Goal: Information Seeking & Learning: Learn about a topic

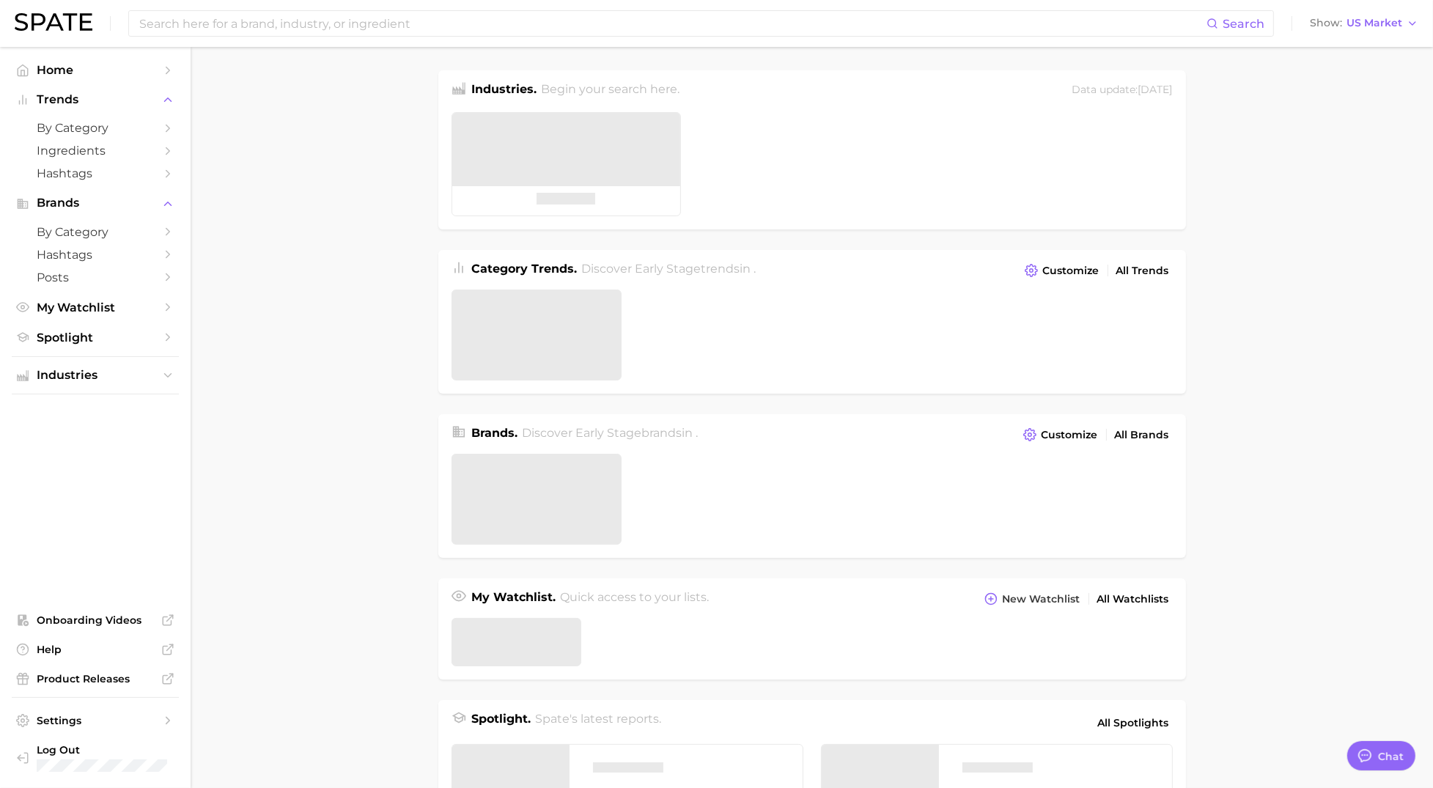
type textarea "x"
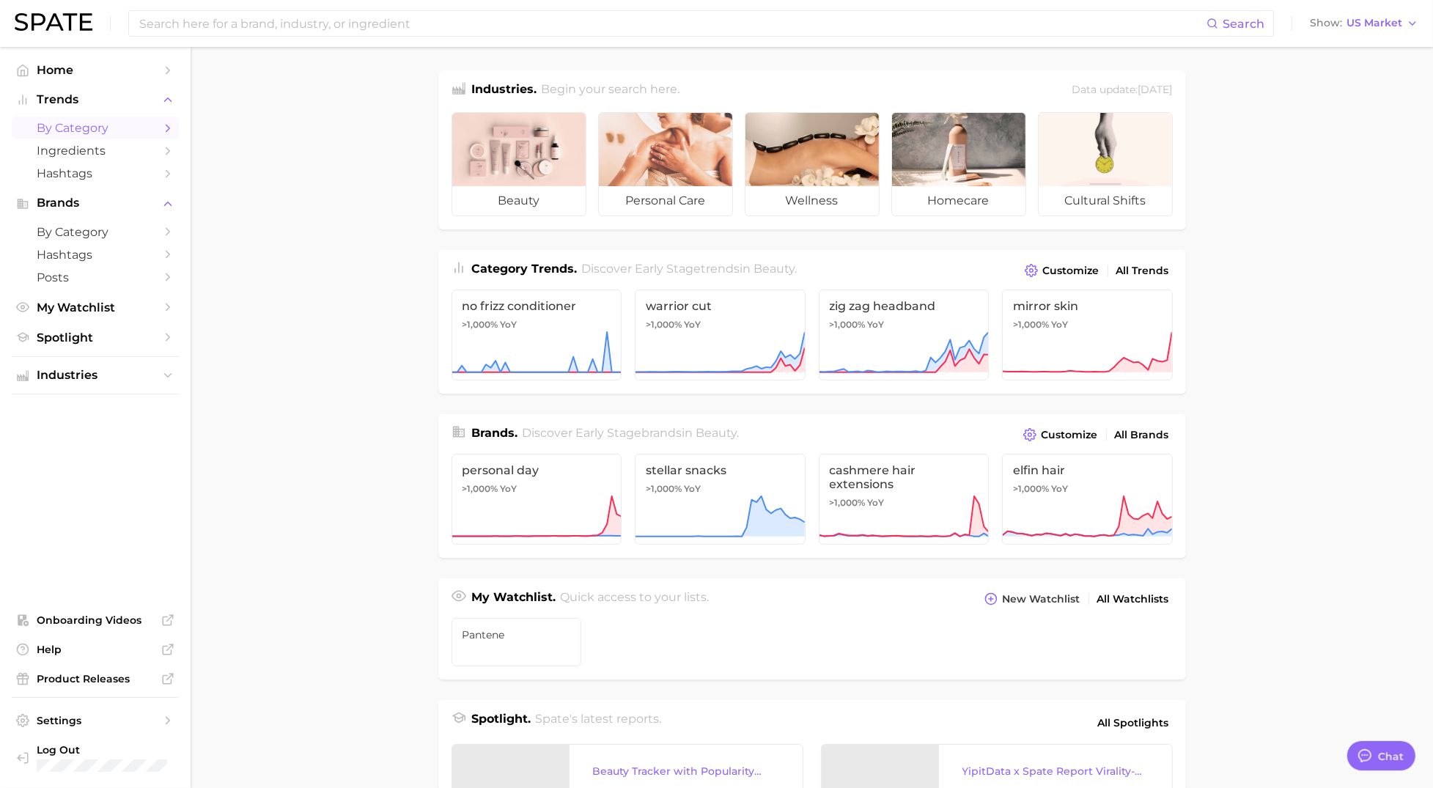
click at [88, 122] on span "by Category" at bounding box center [95, 128] width 117 height 14
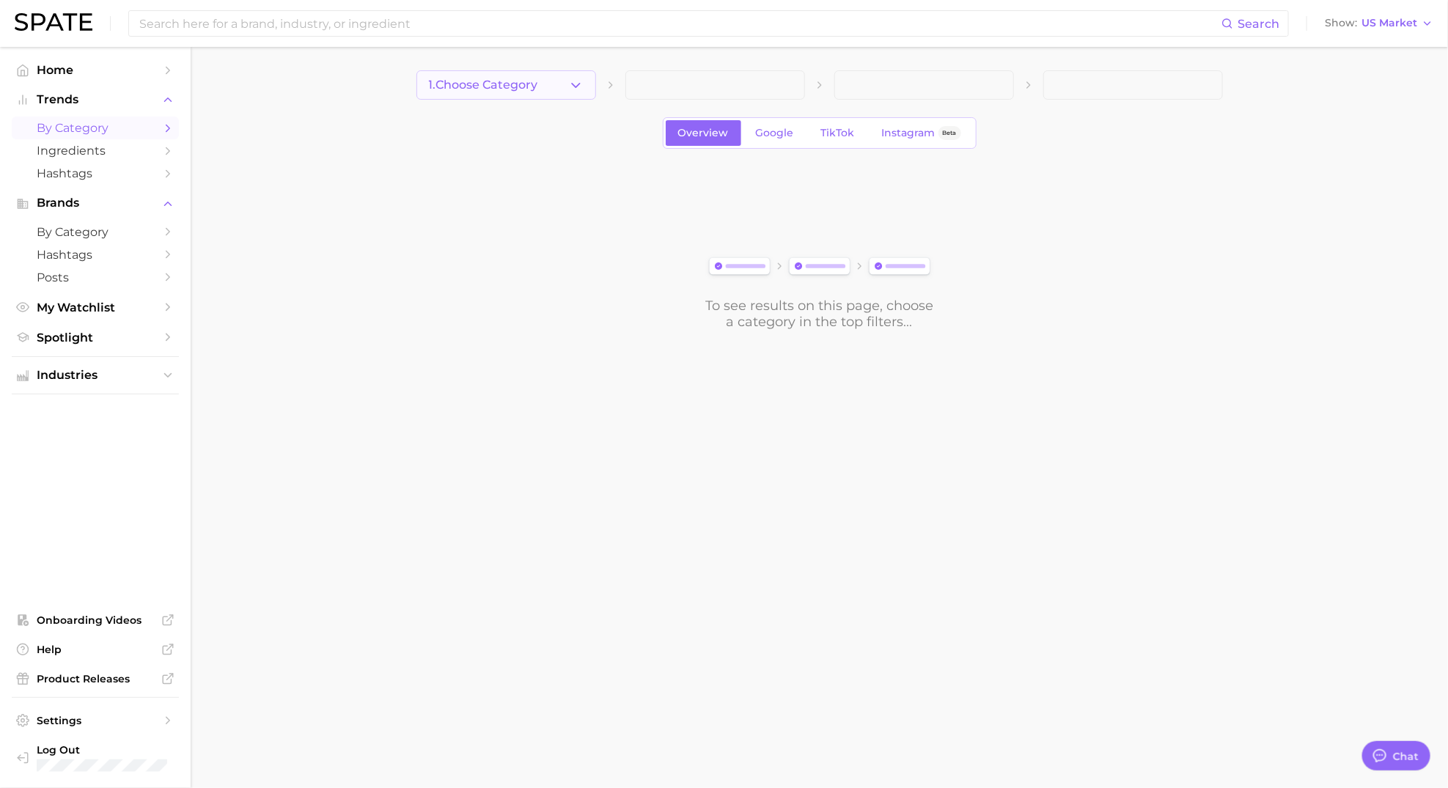
click at [510, 81] on span "1. Choose Category" at bounding box center [483, 84] width 109 height 13
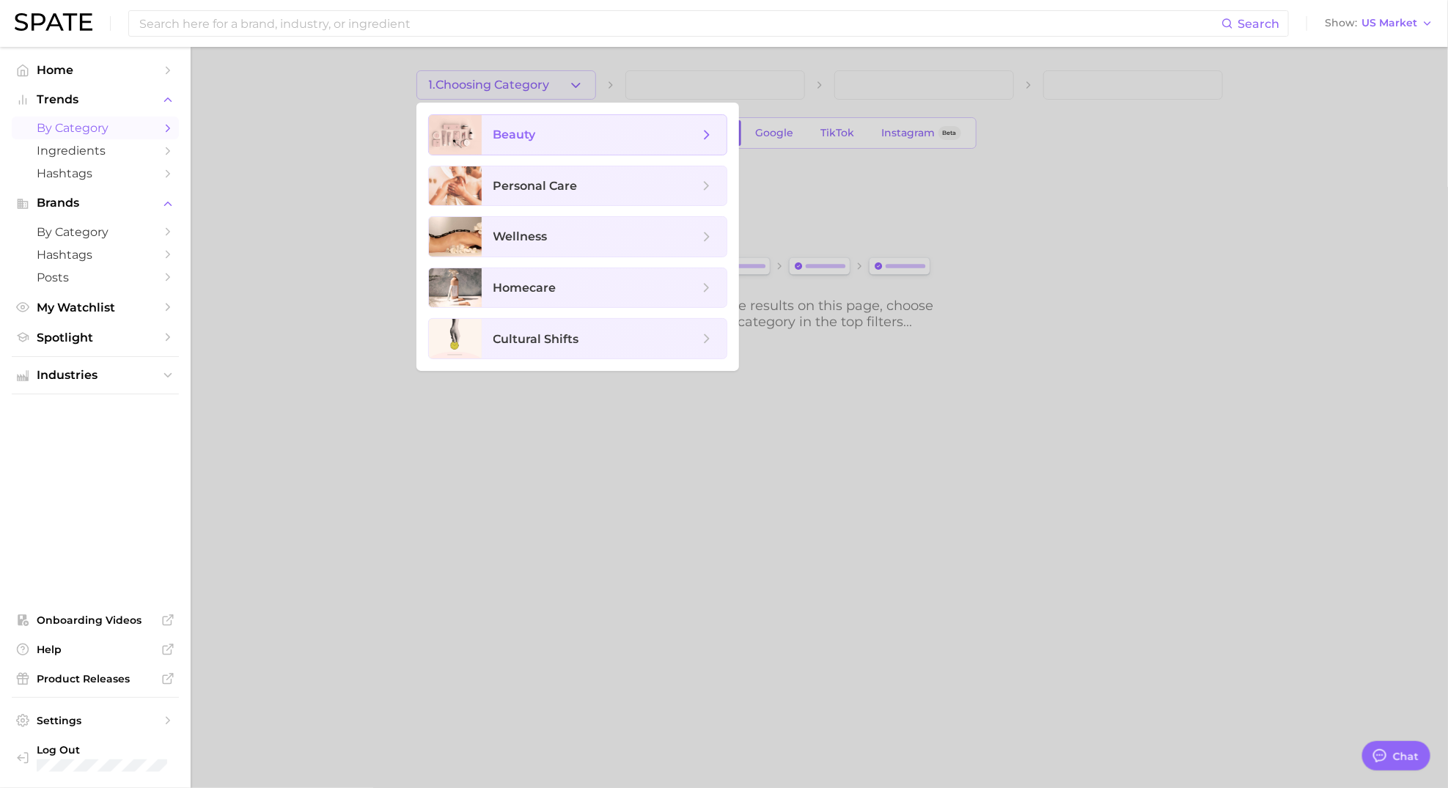
click at [507, 144] on span "beauty" at bounding box center [604, 135] width 245 height 40
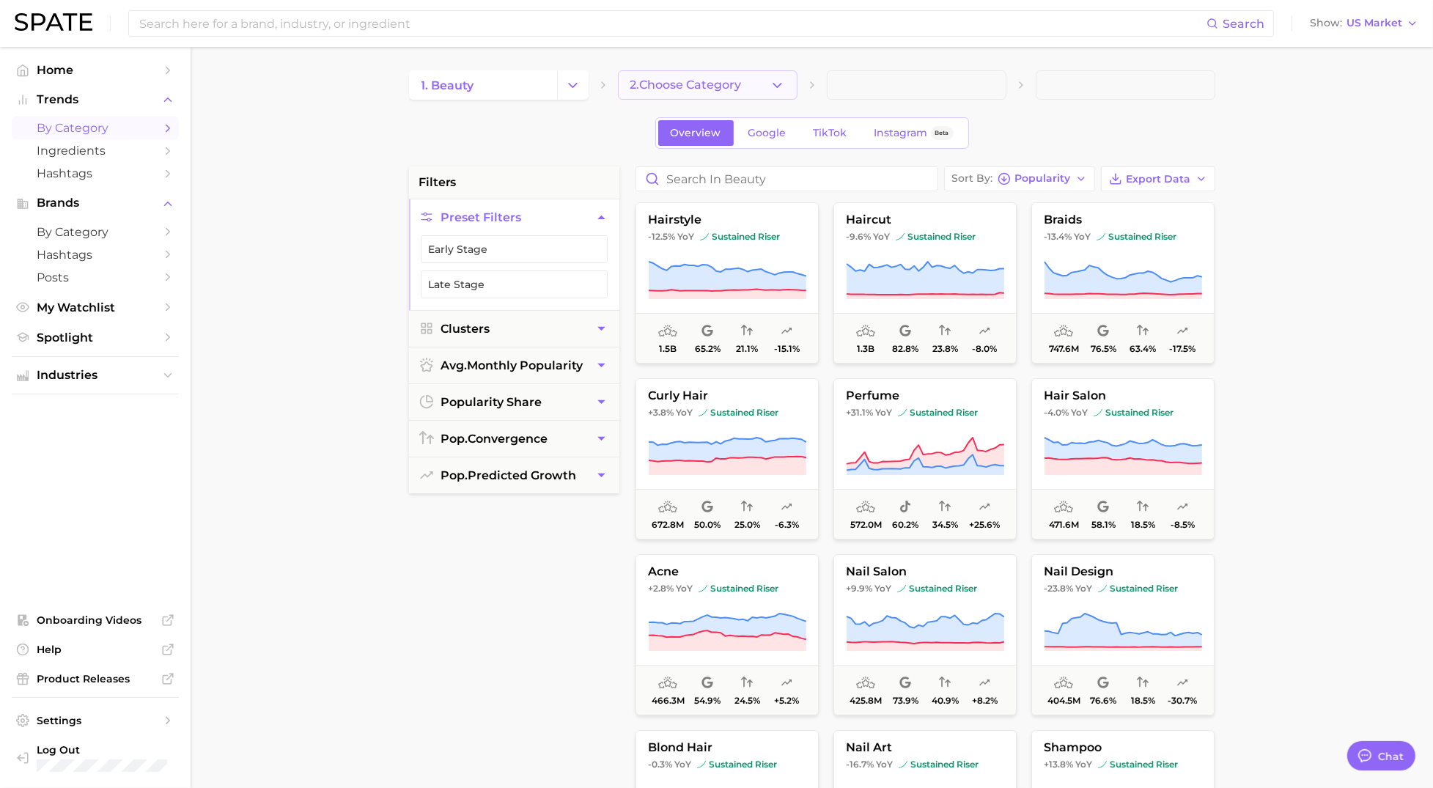
click at [779, 86] on icon "button" at bounding box center [777, 85] width 15 height 15
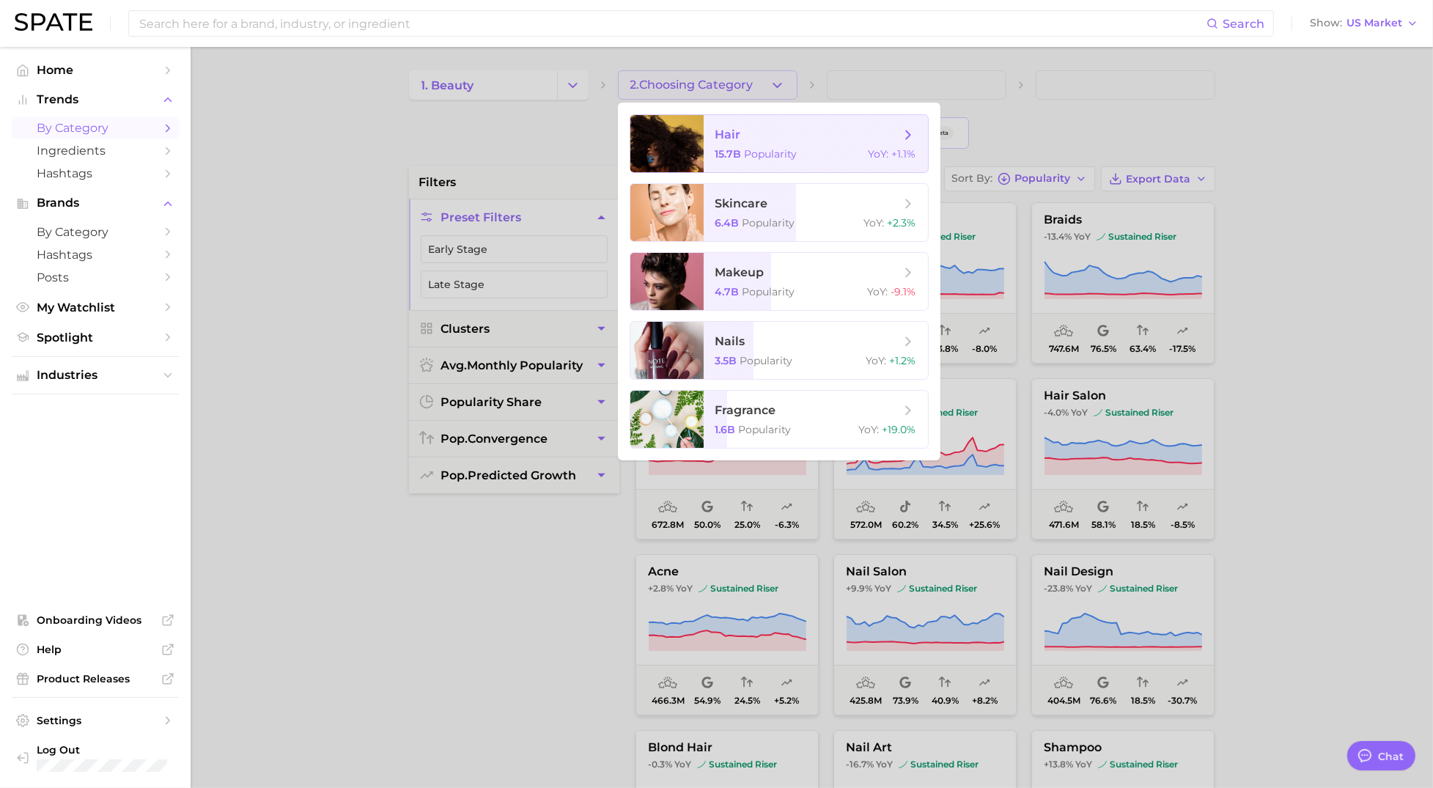
click at [752, 136] on span "hair" at bounding box center [808, 135] width 185 height 16
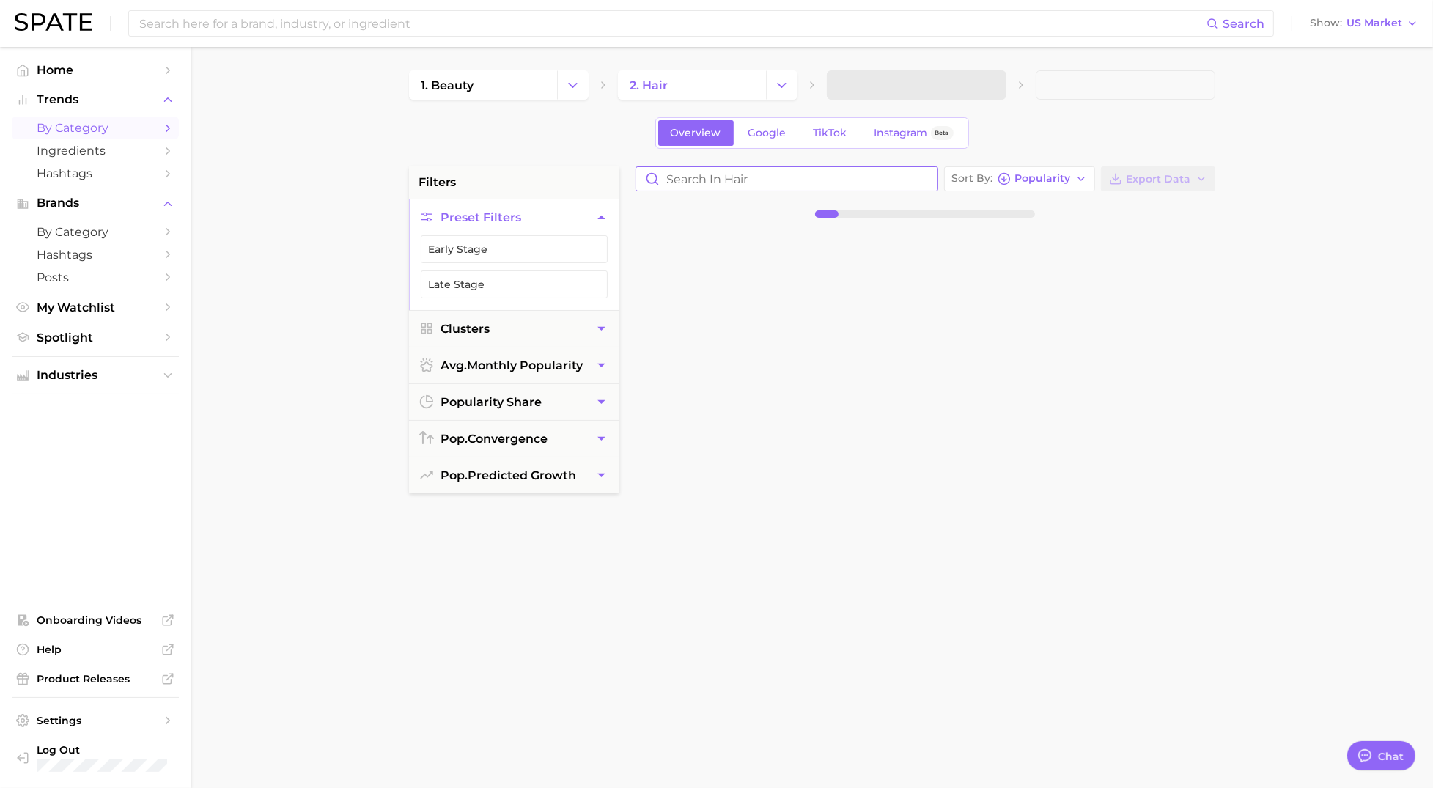
click at [710, 182] on input "Search in hair" at bounding box center [786, 178] width 301 height 23
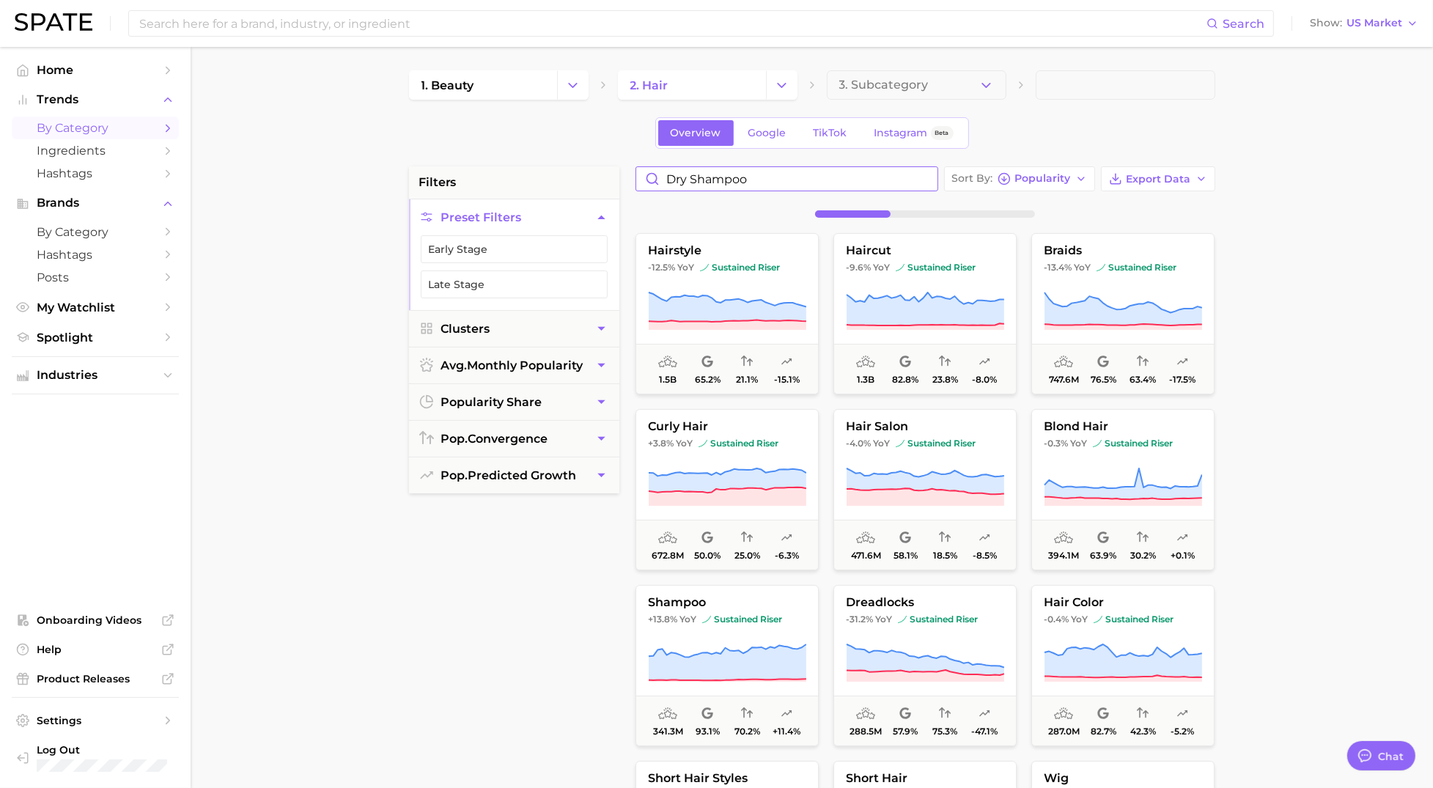
type input "dry shampoo"
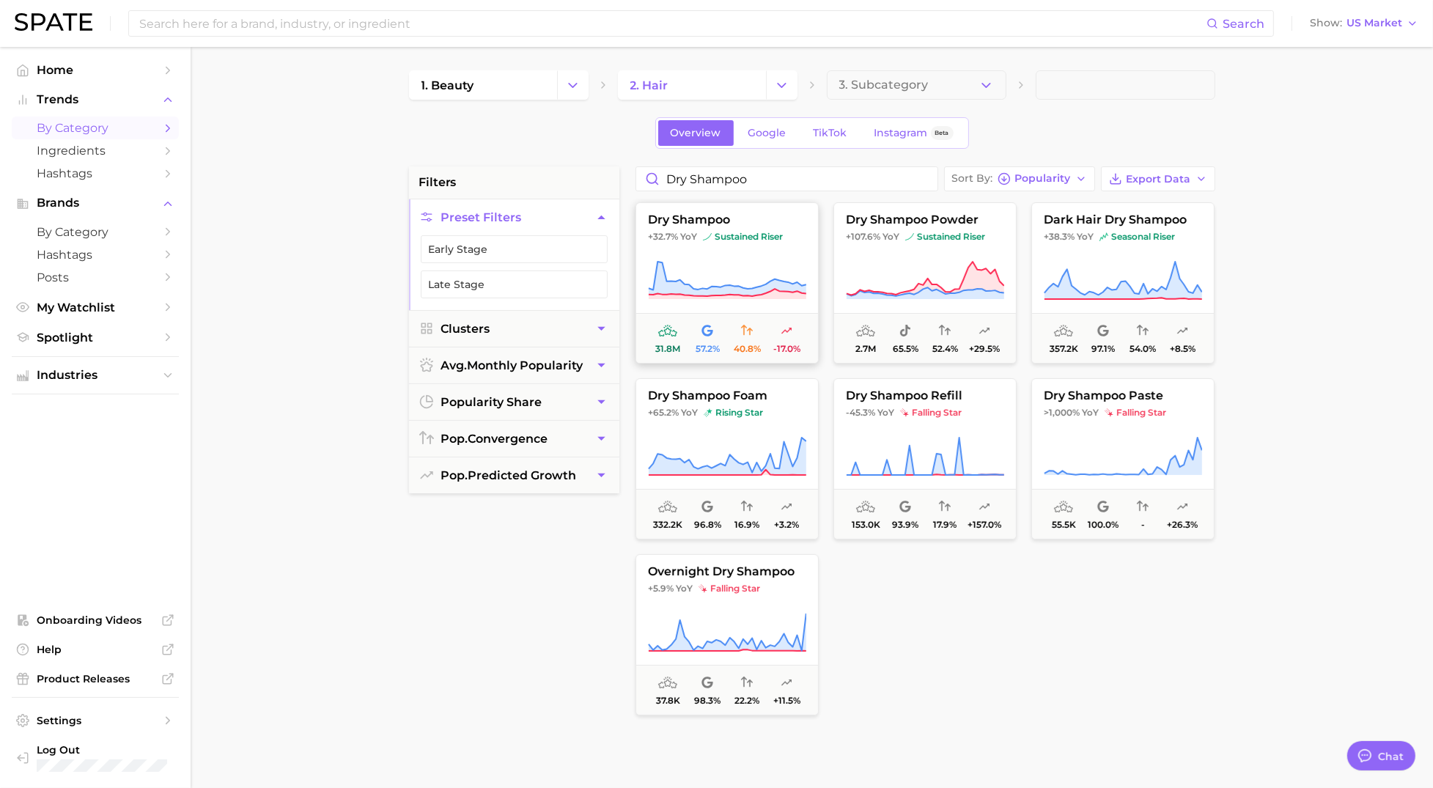
click at [708, 271] on icon at bounding box center [727, 280] width 158 height 41
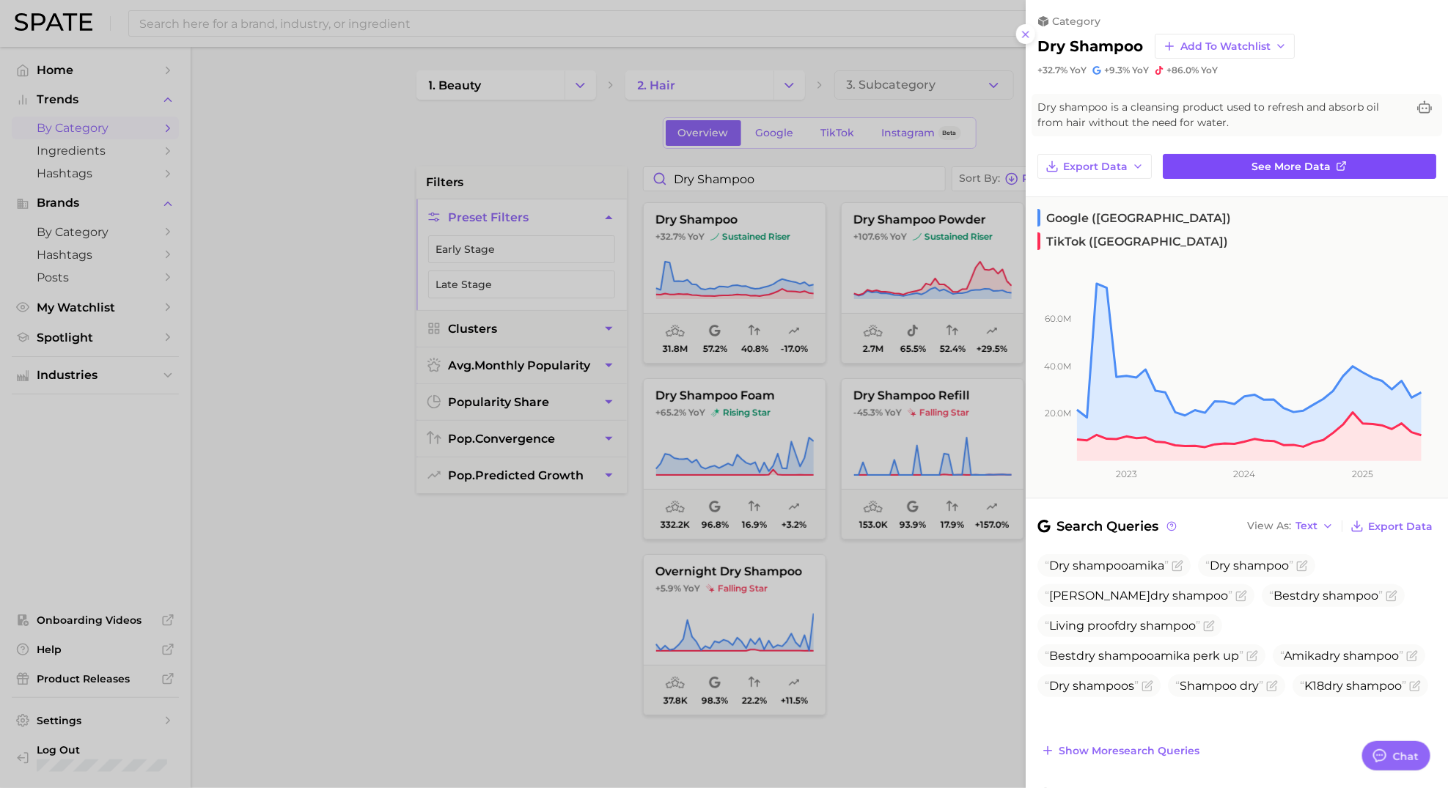
click at [1292, 163] on span "See more data" at bounding box center [1291, 167] width 79 height 12
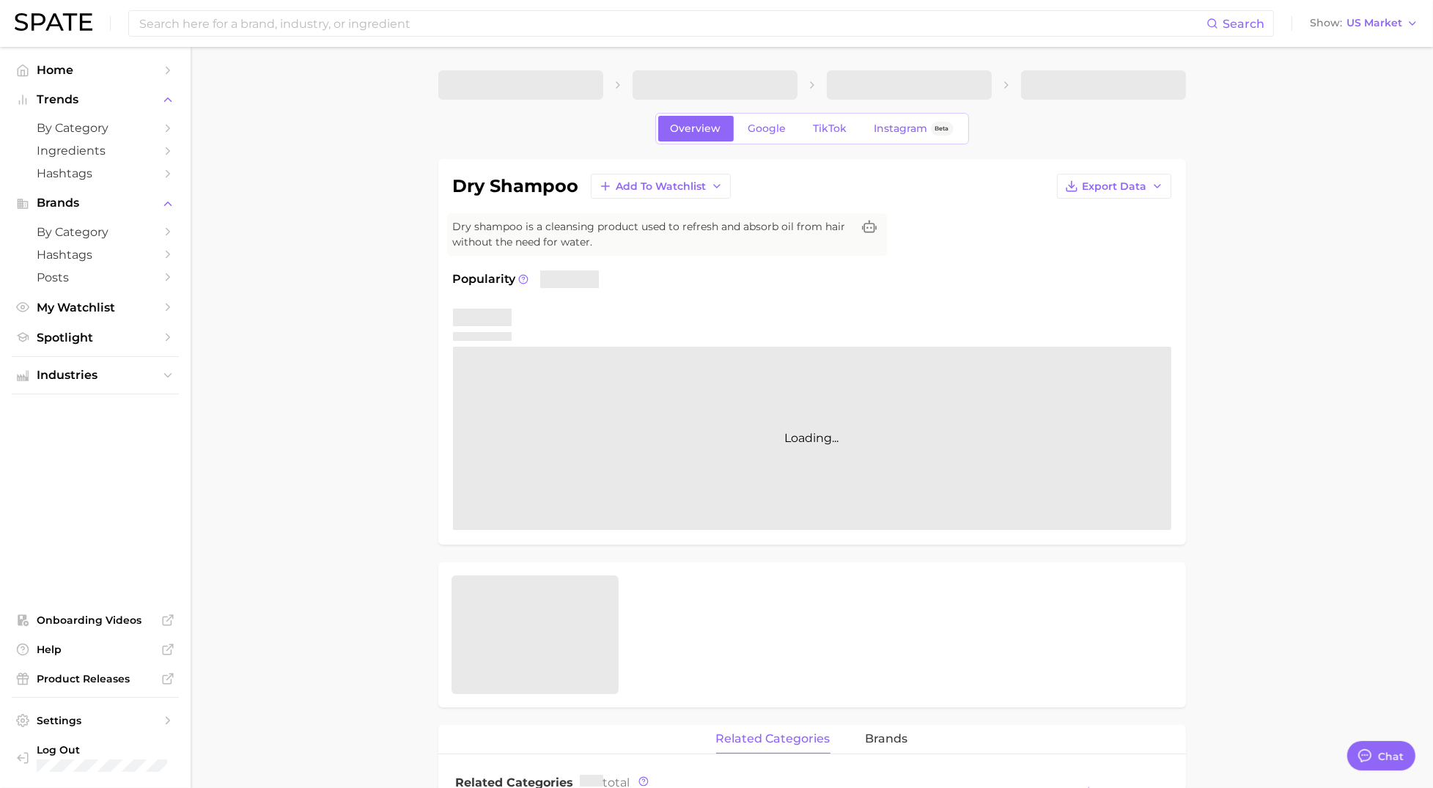
type textarea "x"
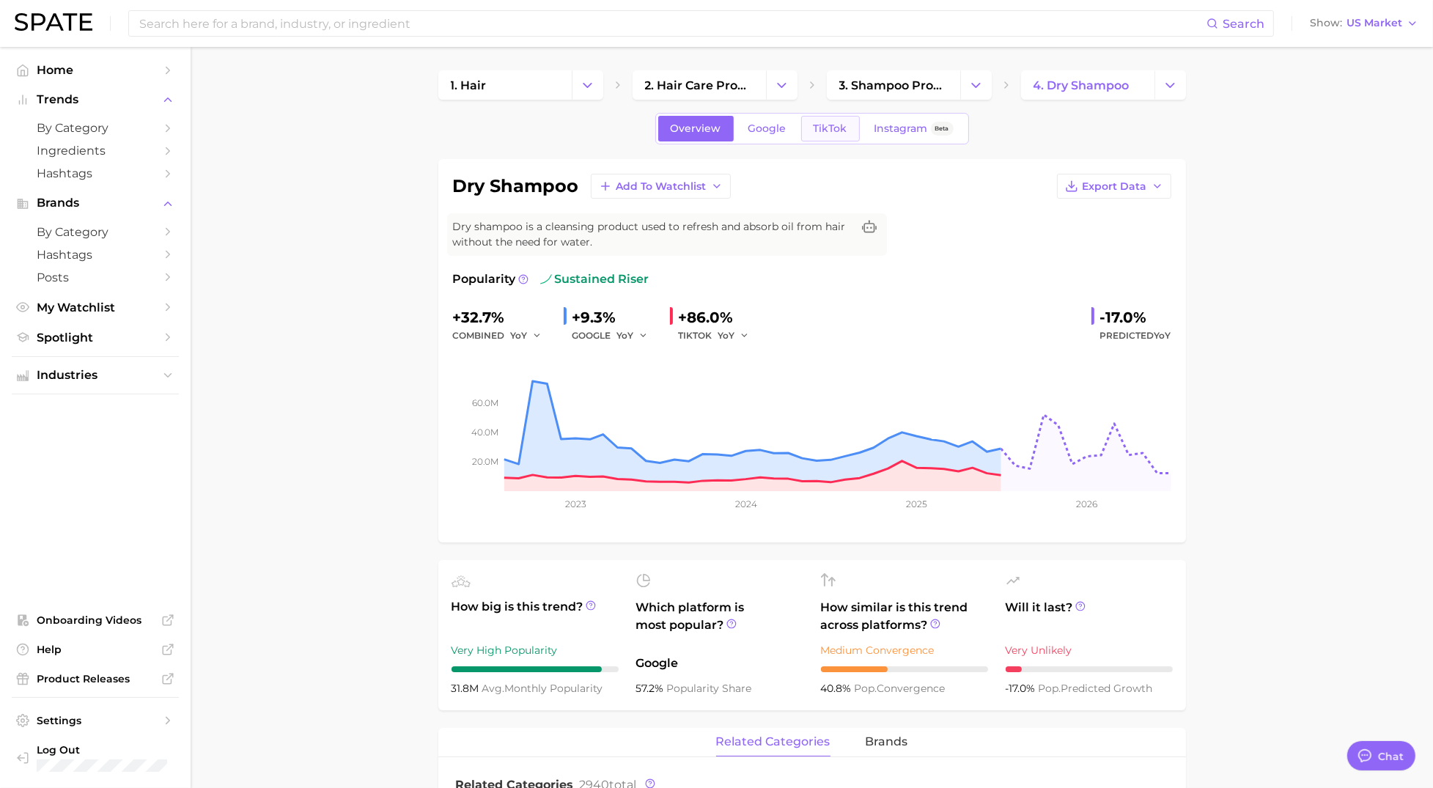
click at [840, 131] on span "TikTok" at bounding box center [831, 128] width 34 height 12
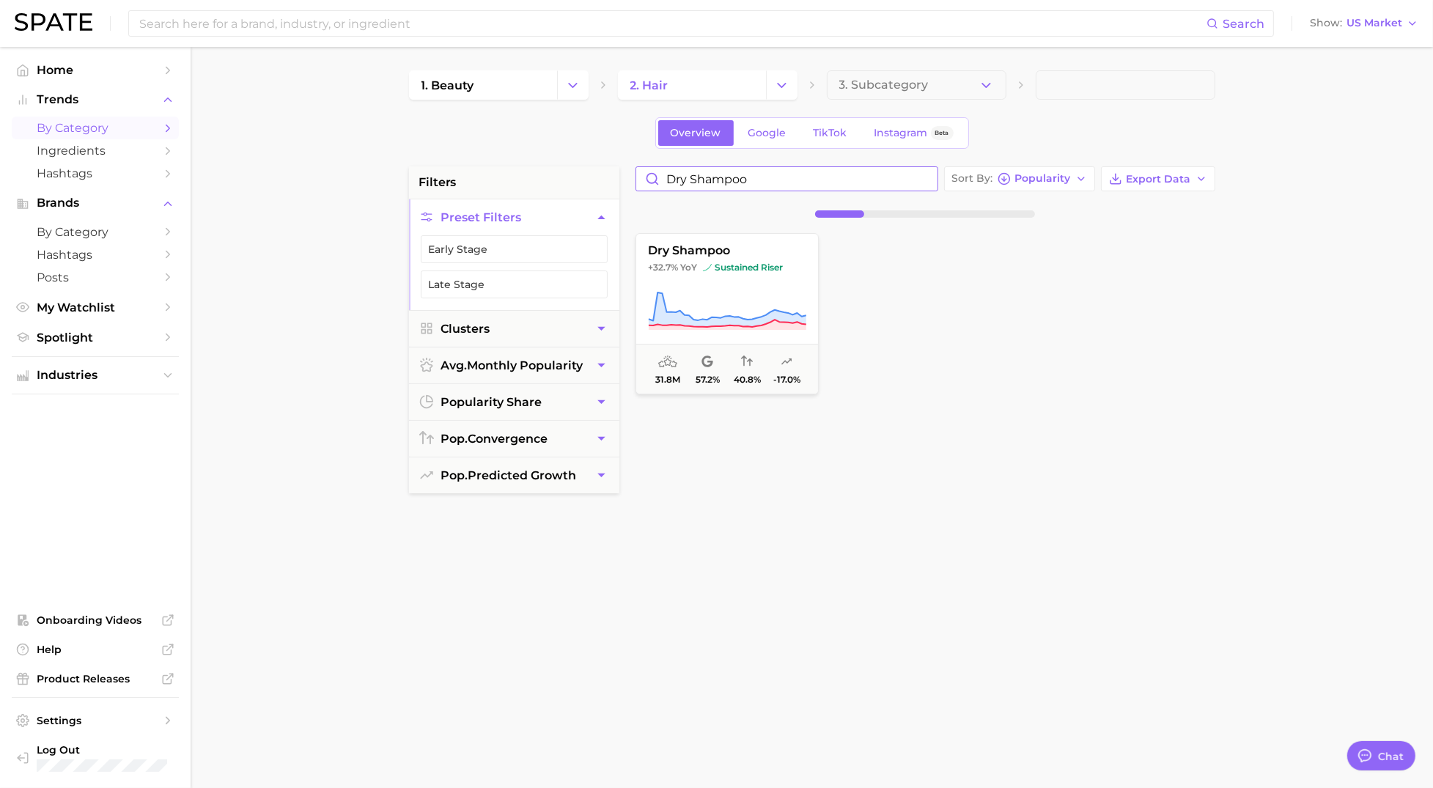
drag, startPoint x: 751, startPoint y: 186, endPoint x: 609, endPoint y: 144, distance: 148.5
click at [609, 144] on div "1. beauty 2. hair 3. Subcategory Overview Google TikTok Instagram Beta filters …" at bounding box center [812, 577] width 806 height 1015
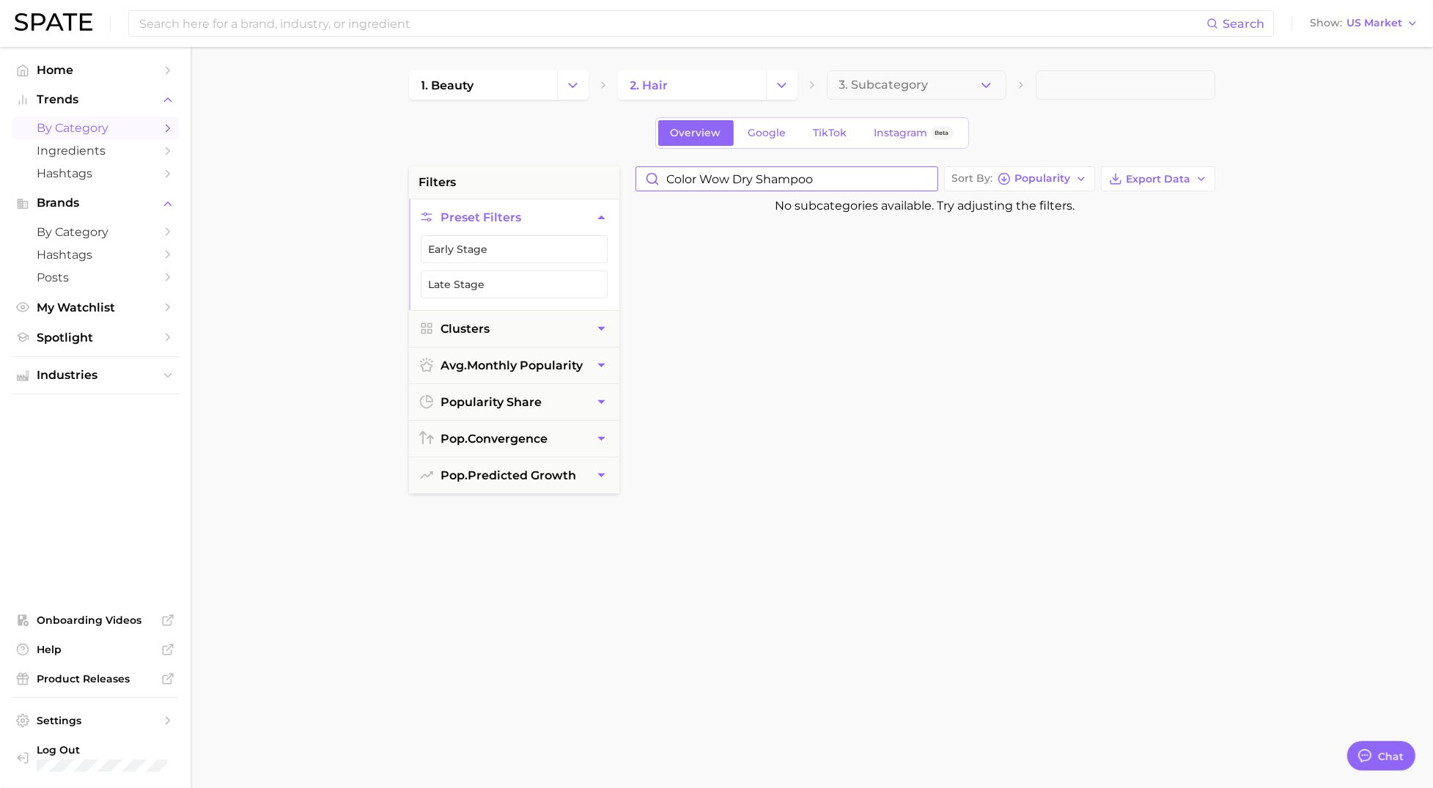
click at [703, 182] on input "color wow dry shampoo" at bounding box center [786, 178] width 301 height 23
type input "color wow dry shampoo"
click at [120, 239] on span "by Category" at bounding box center [95, 232] width 117 height 14
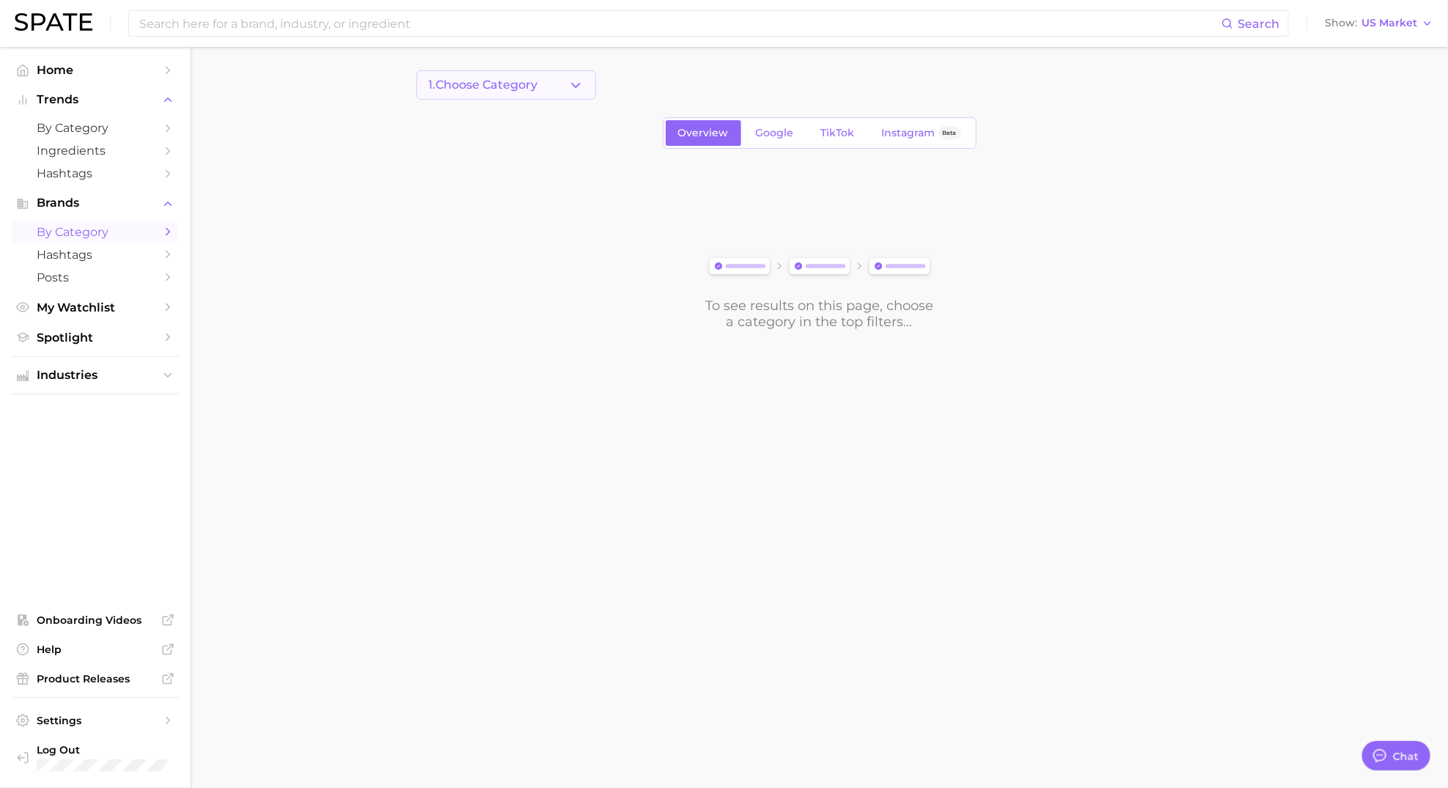
click at [580, 82] on icon "button" at bounding box center [575, 85] width 15 height 15
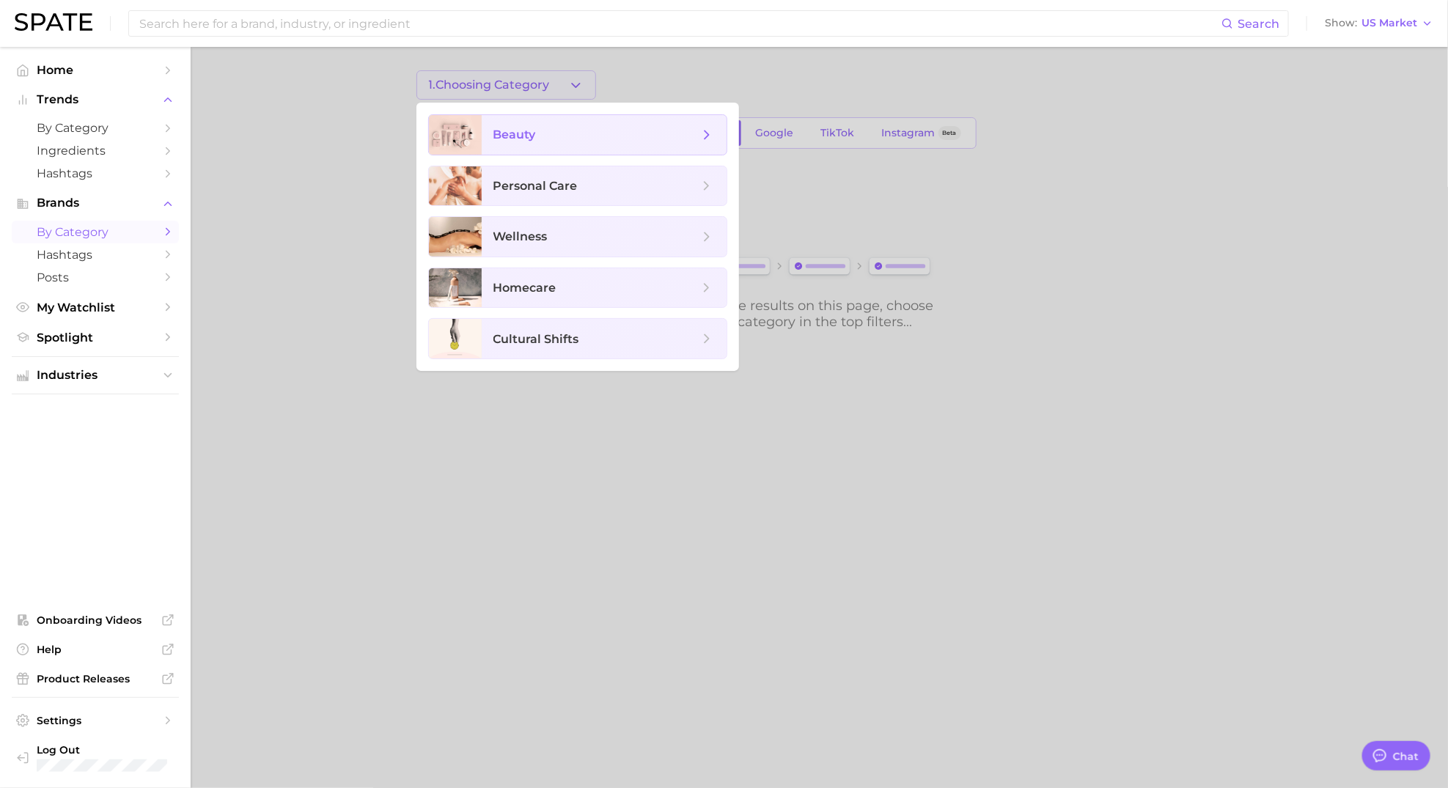
click at [526, 144] on span "beauty" at bounding box center [604, 135] width 245 height 40
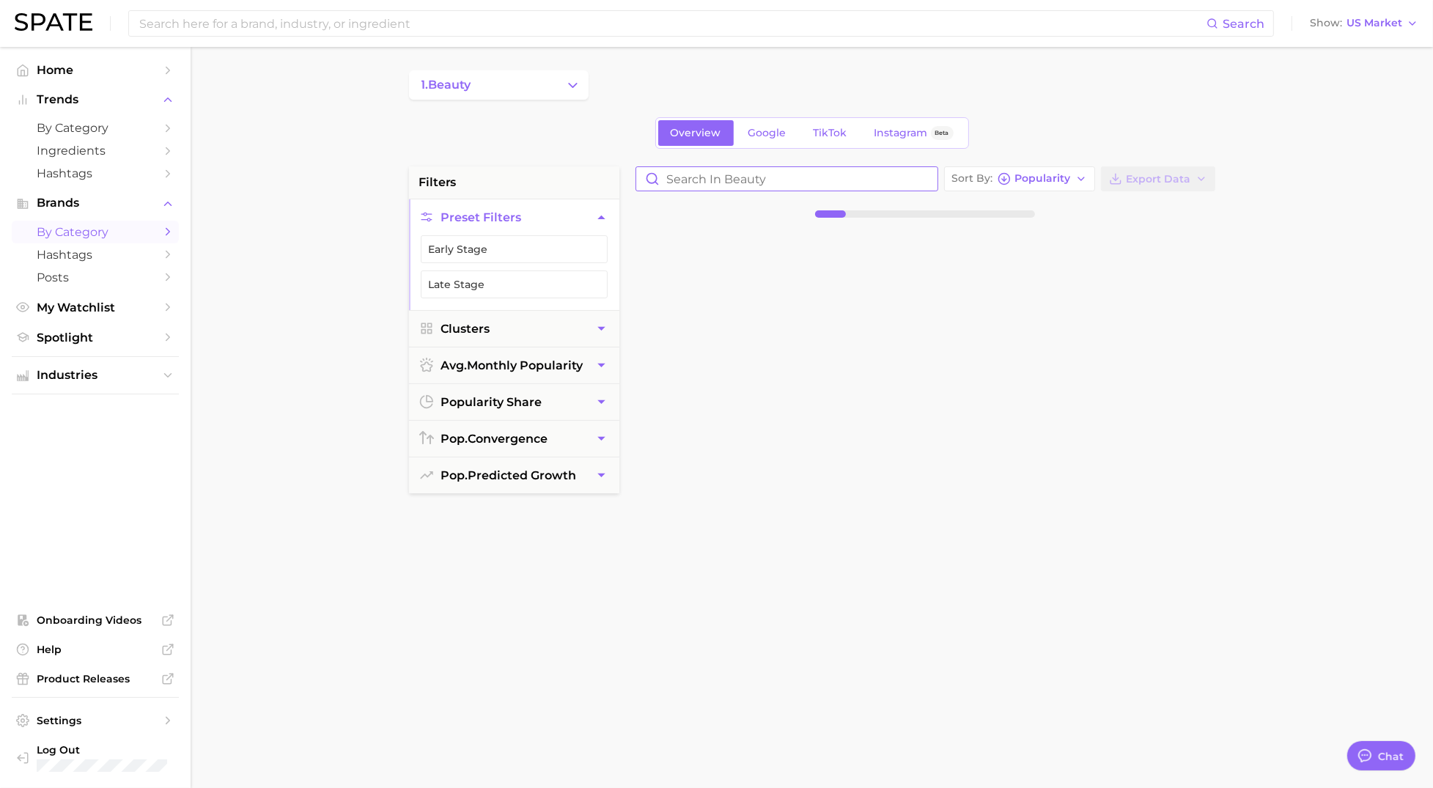
click at [708, 185] on input "Search in beauty" at bounding box center [786, 178] width 301 height 23
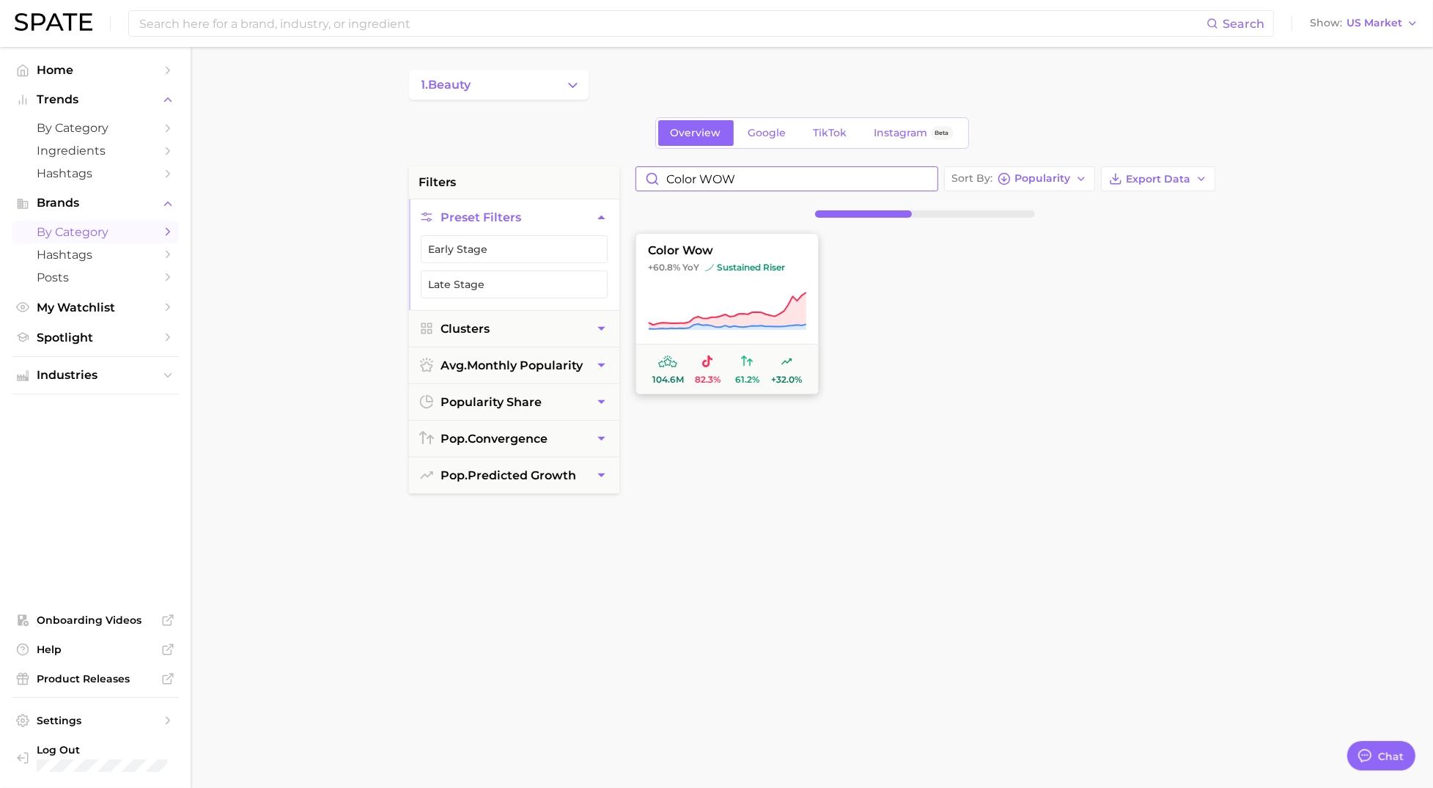
type input "color WOW"
click at [737, 284] on button "color wow +60.8% YoY sustained riser 104.6m 82.3% 61.2% +32.0%" at bounding box center [727, 313] width 183 height 161
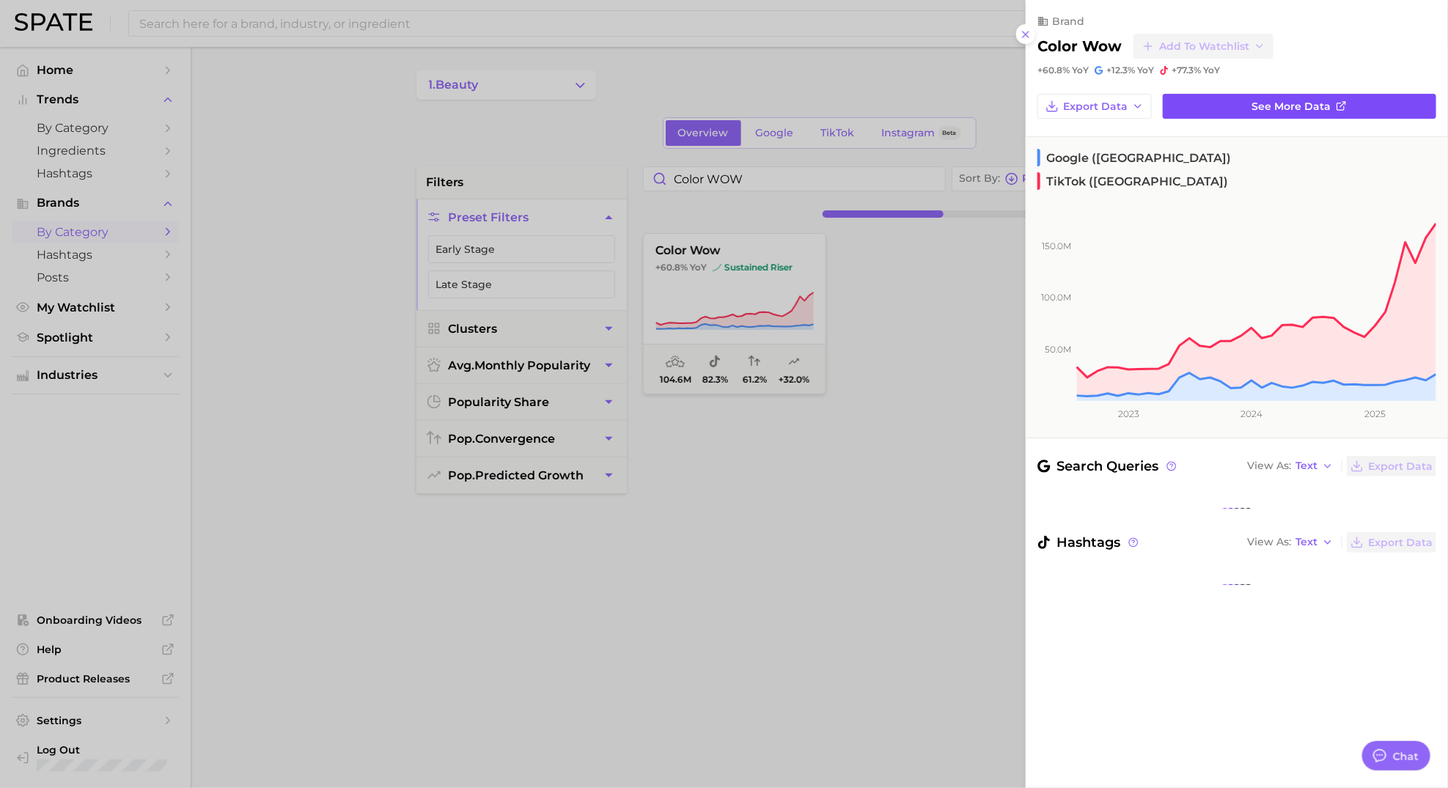
click at [1288, 109] on span "See more data" at bounding box center [1291, 106] width 79 height 12
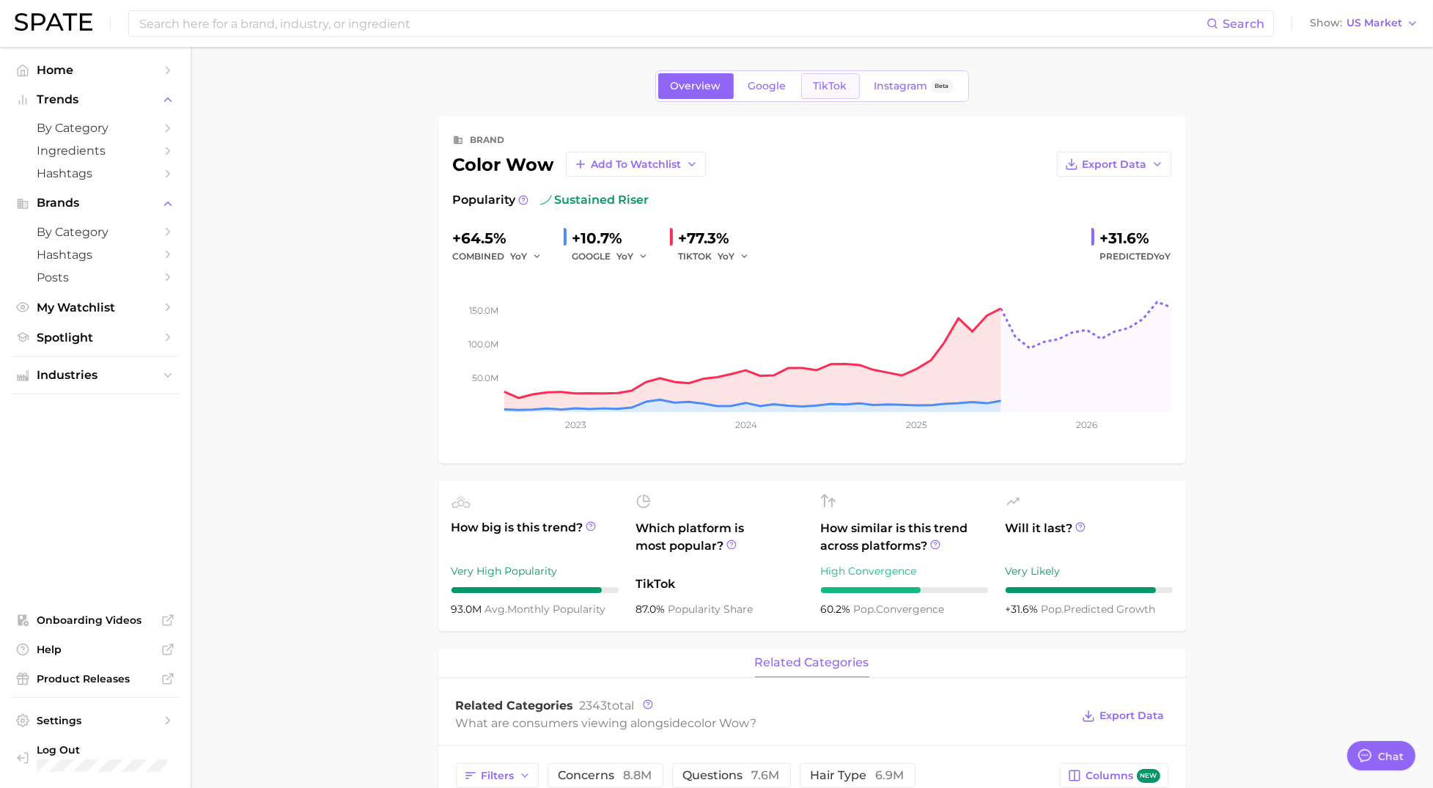
click at [821, 85] on span "TikTok" at bounding box center [831, 86] width 34 height 12
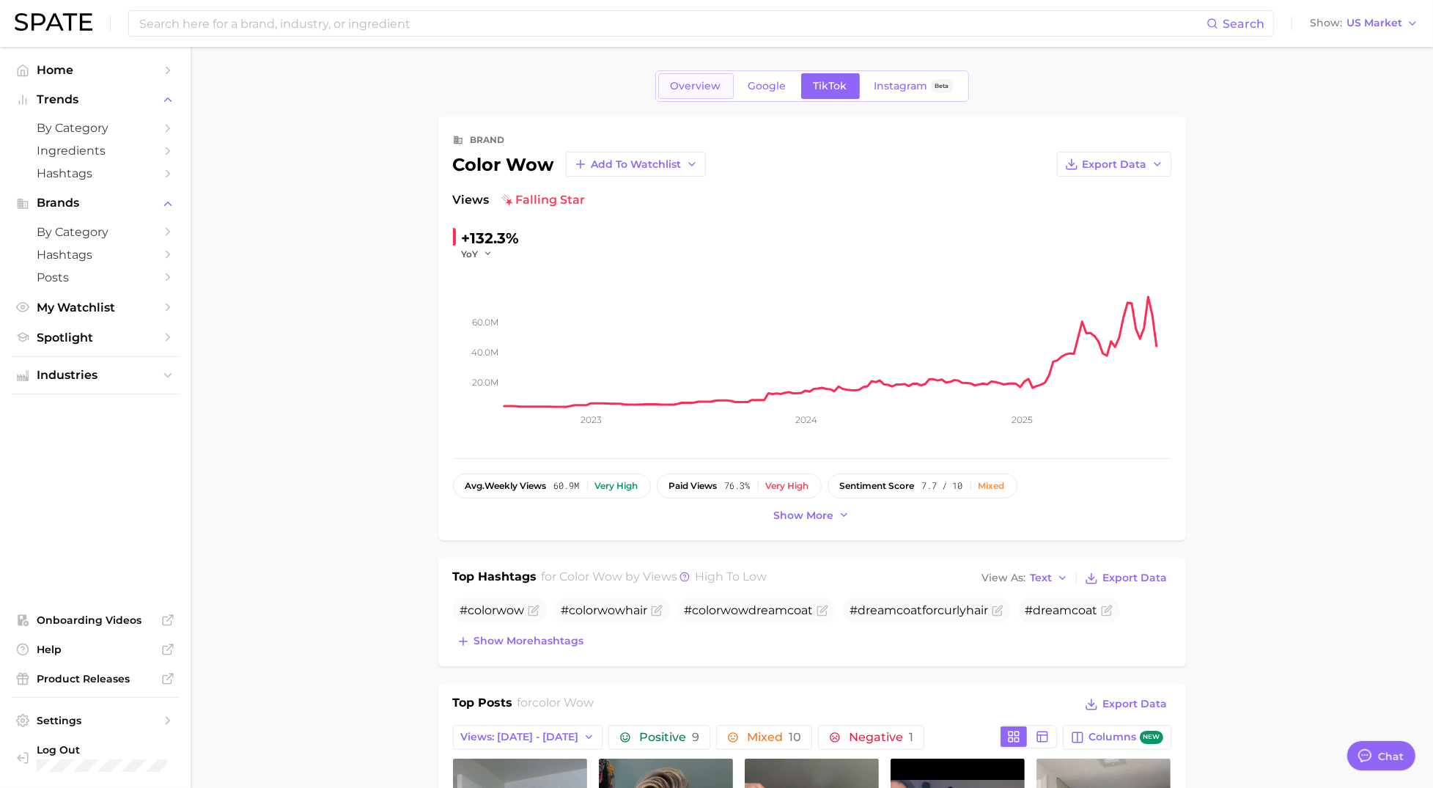
click at [695, 90] on span "Overview" at bounding box center [696, 86] width 51 height 12
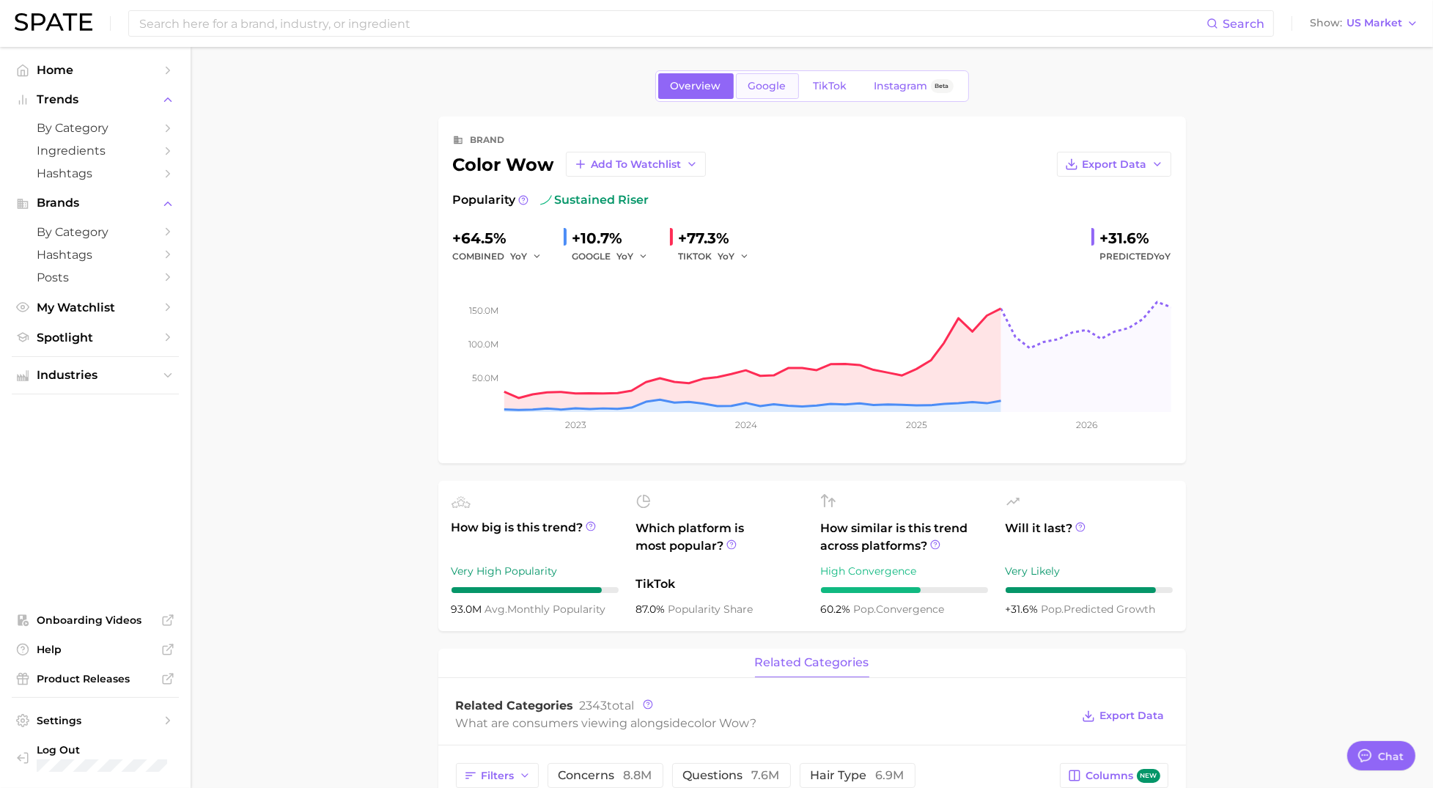
click at [782, 86] on span "Google" at bounding box center [768, 86] width 38 height 12
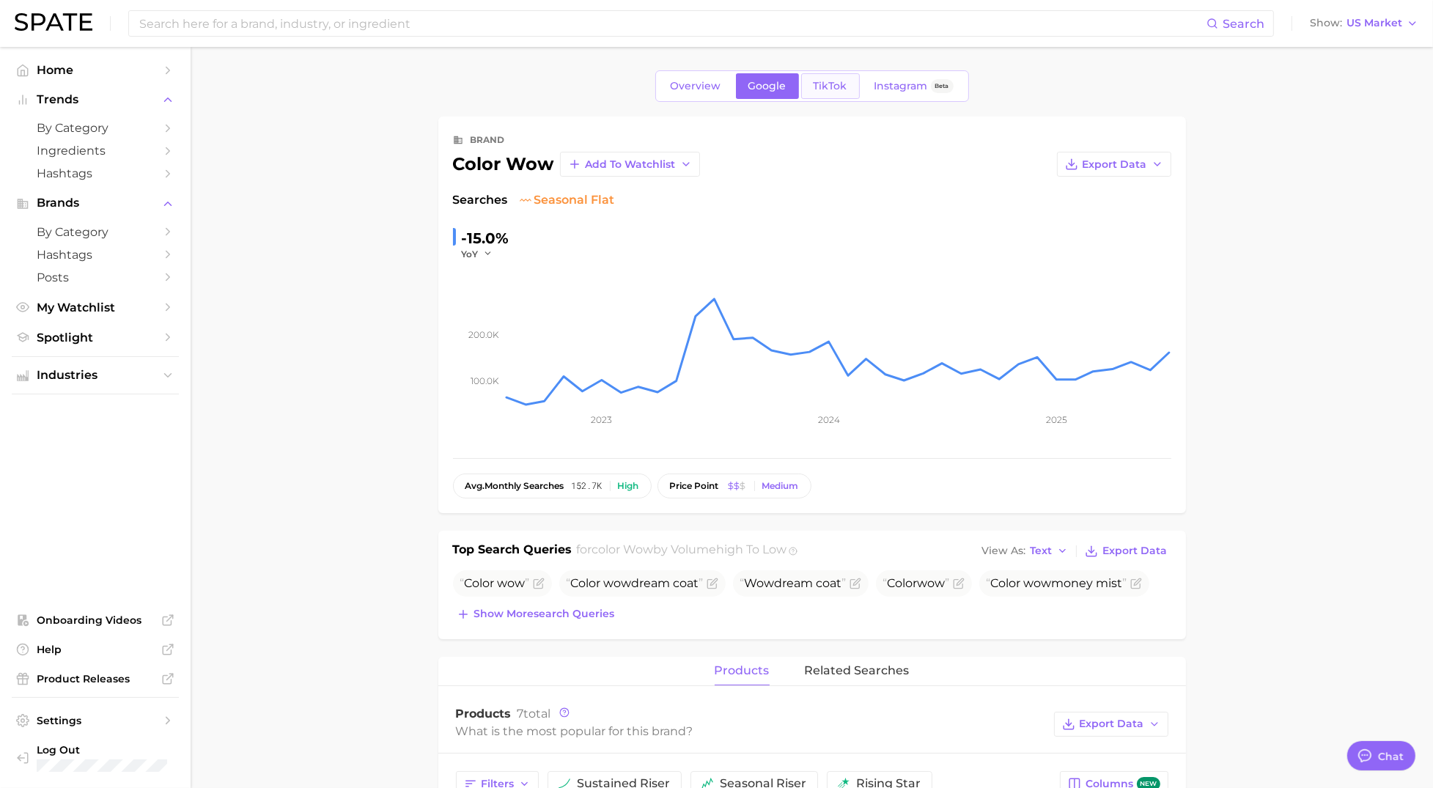
click at [837, 85] on span "TikTok" at bounding box center [831, 86] width 34 height 12
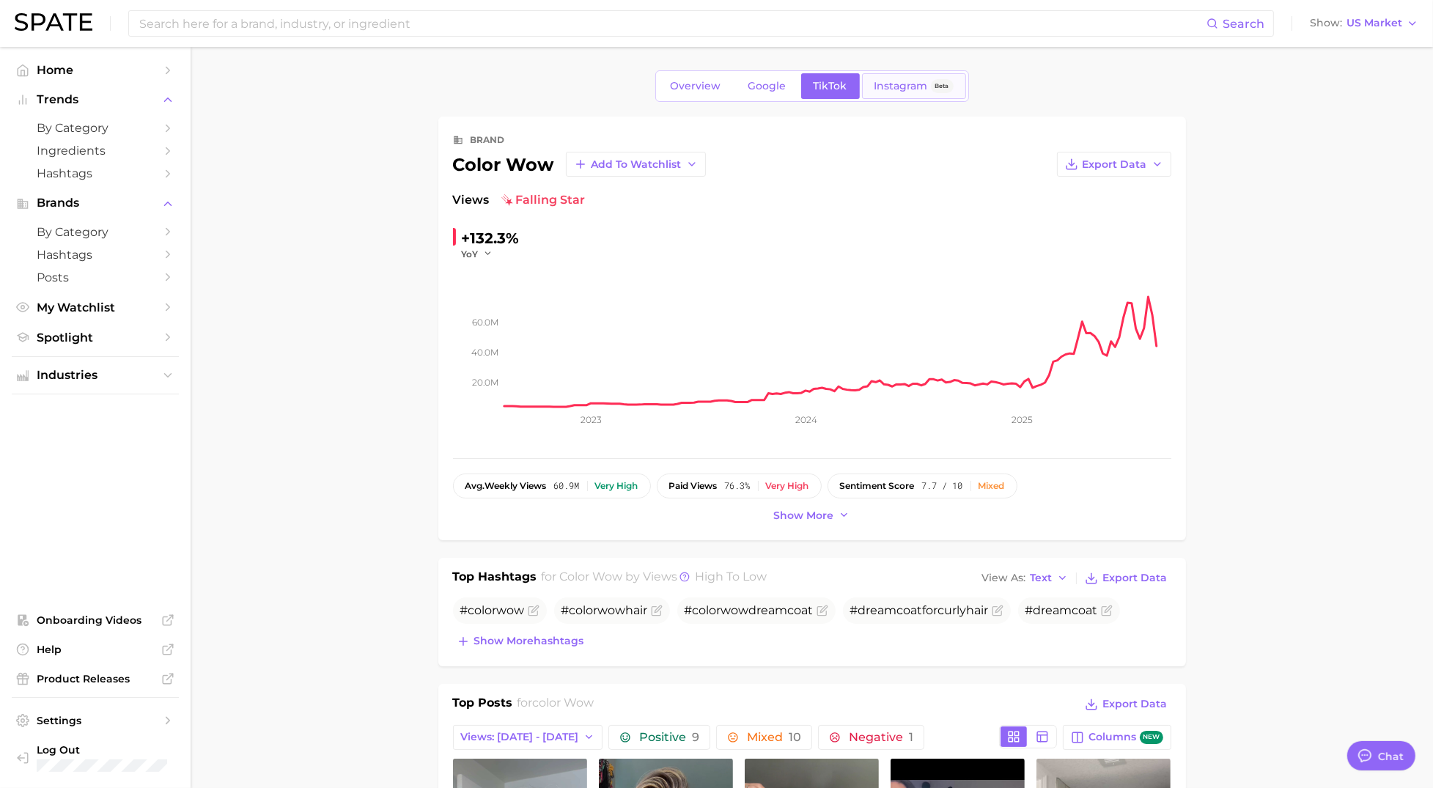
click at [897, 84] on span "Instagram" at bounding box center [902, 86] width 54 height 12
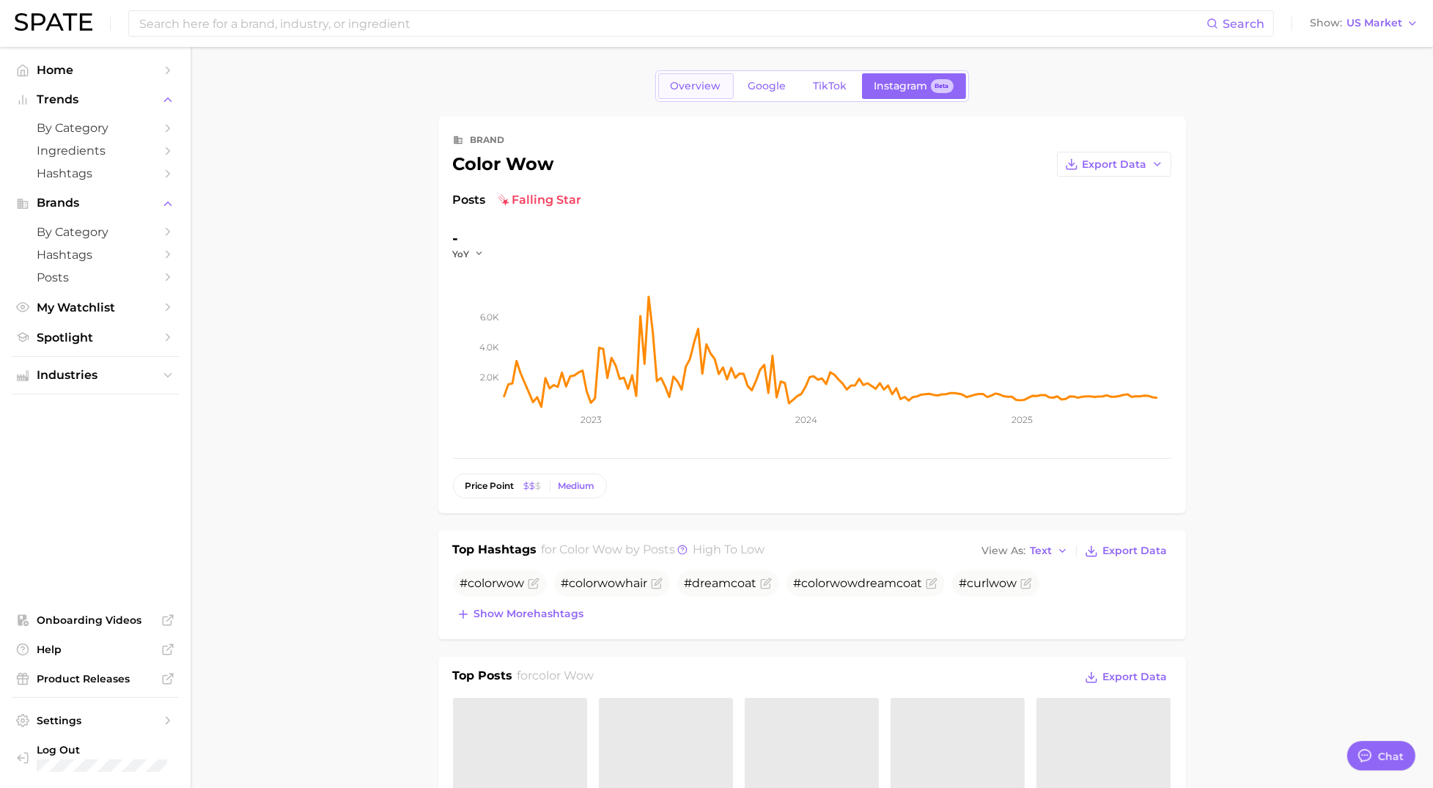
click at [699, 89] on span "Overview" at bounding box center [696, 86] width 51 height 12
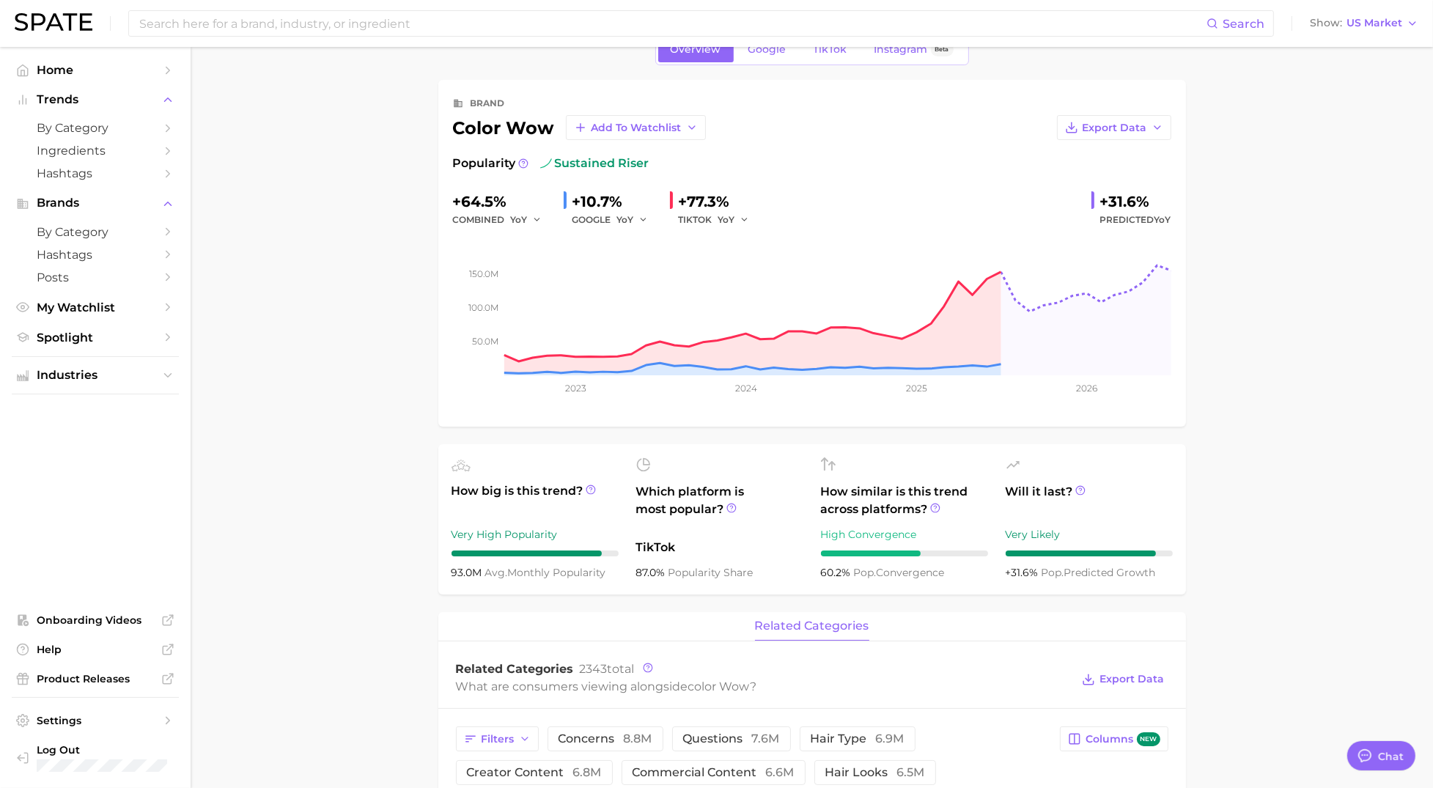
scroll to position [35, 0]
click at [765, 54] on span "Google" at bounding box center [768, 51] width 38 height 12
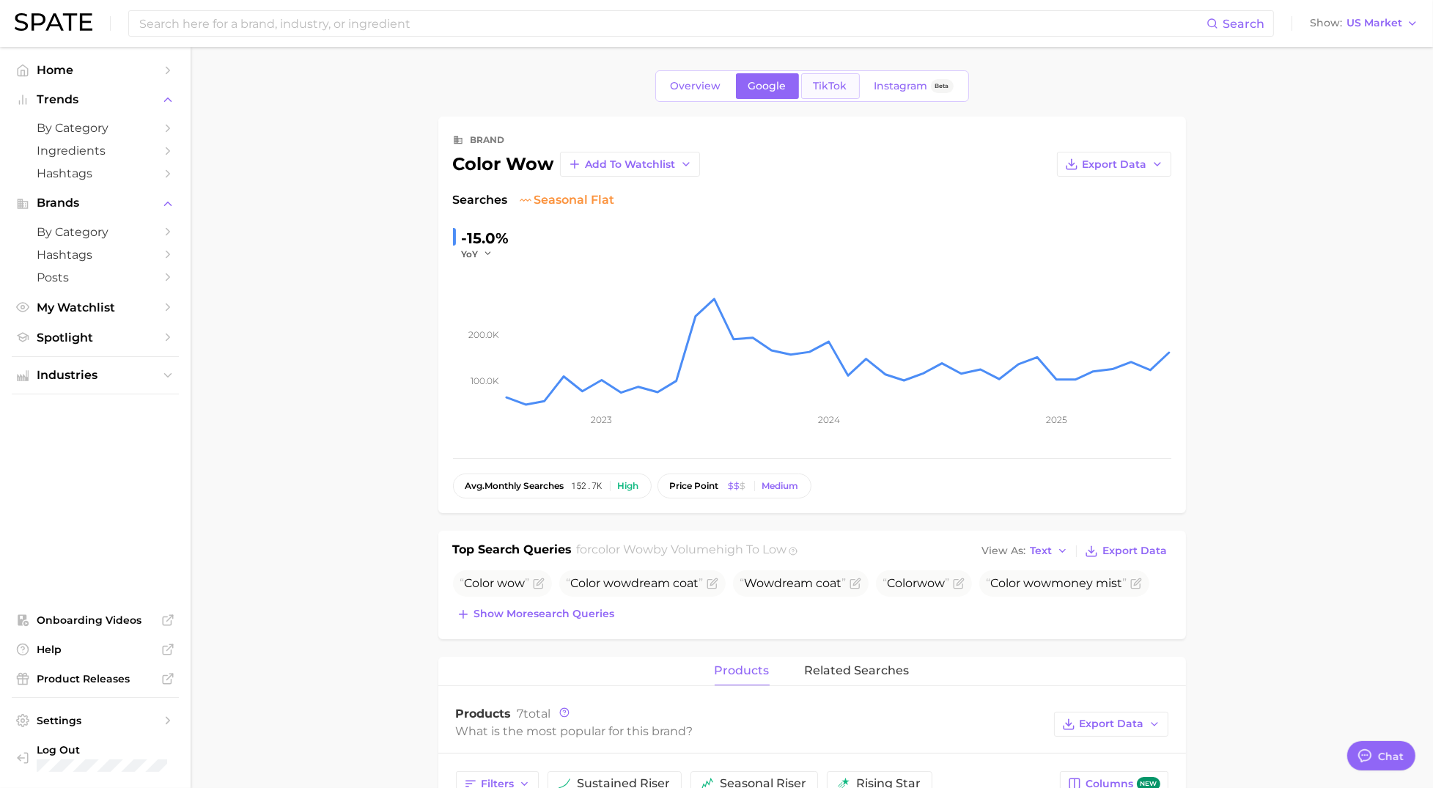
click at [828, 86] on span "TikTok" at bounding box center [831, 86] width 34 height 12
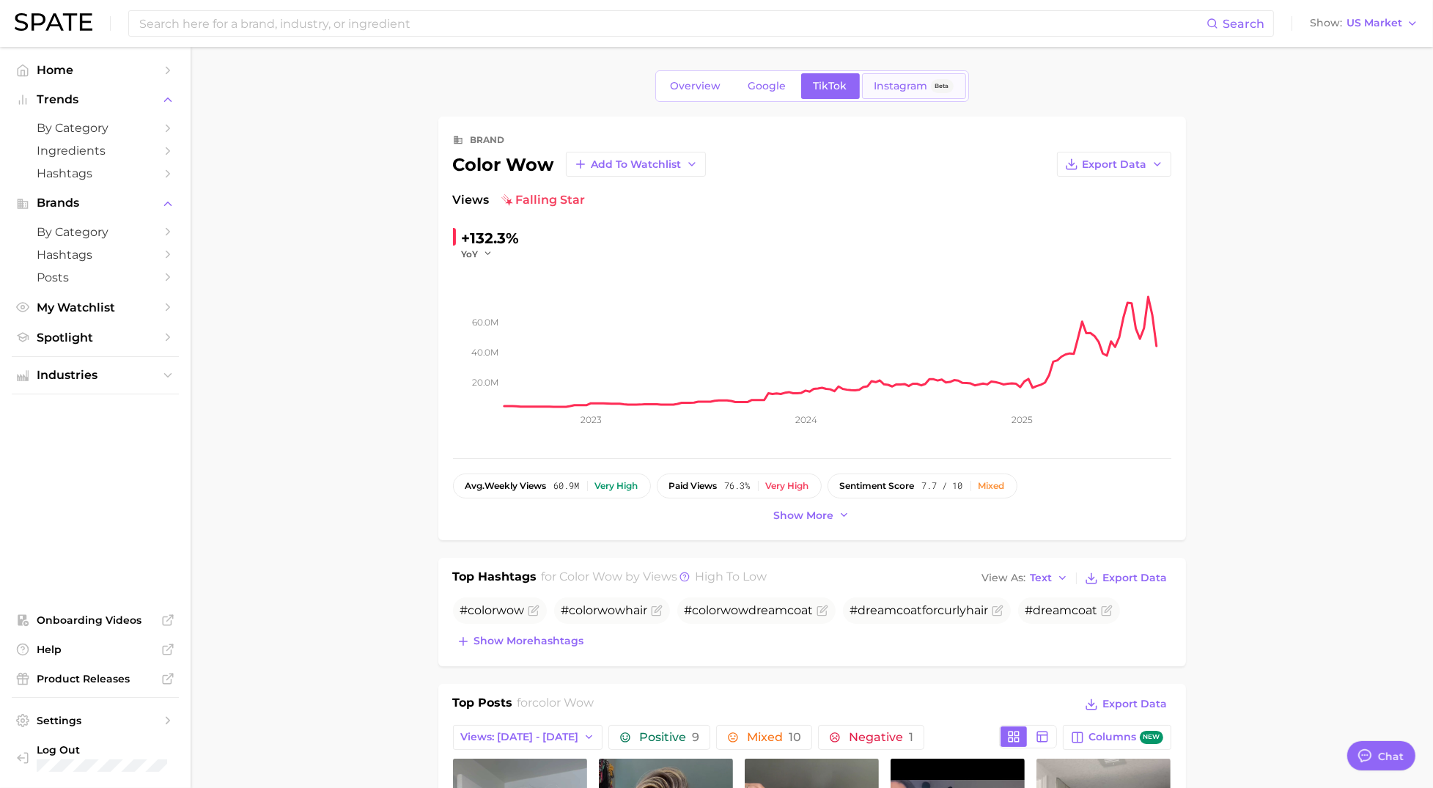
click at [893, 91] on span "Instagram" at bounding box center [902, 86] width 54 height 12
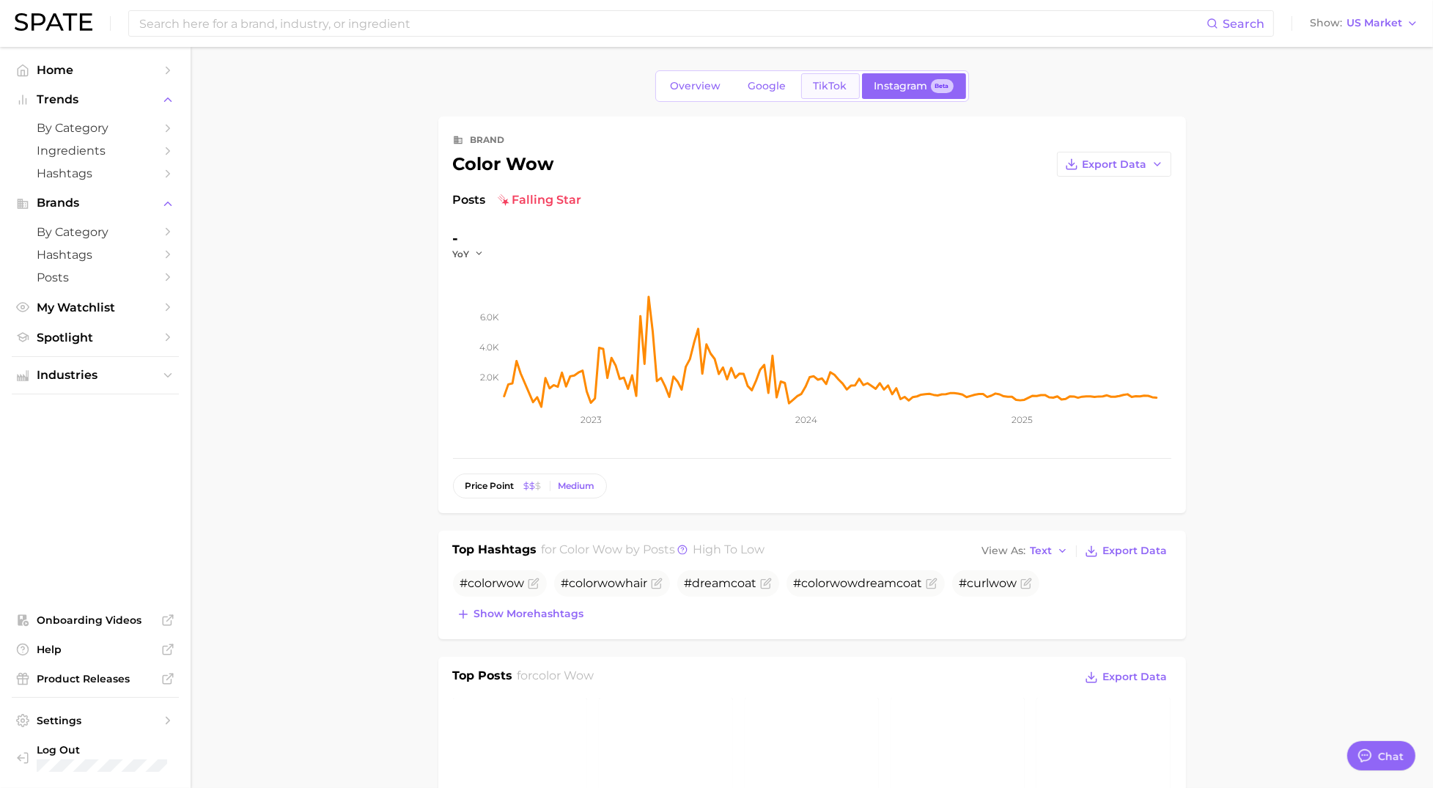
click at [831, 90] on span "TikTok" at bounding box center [831, 86] width 34 height 12
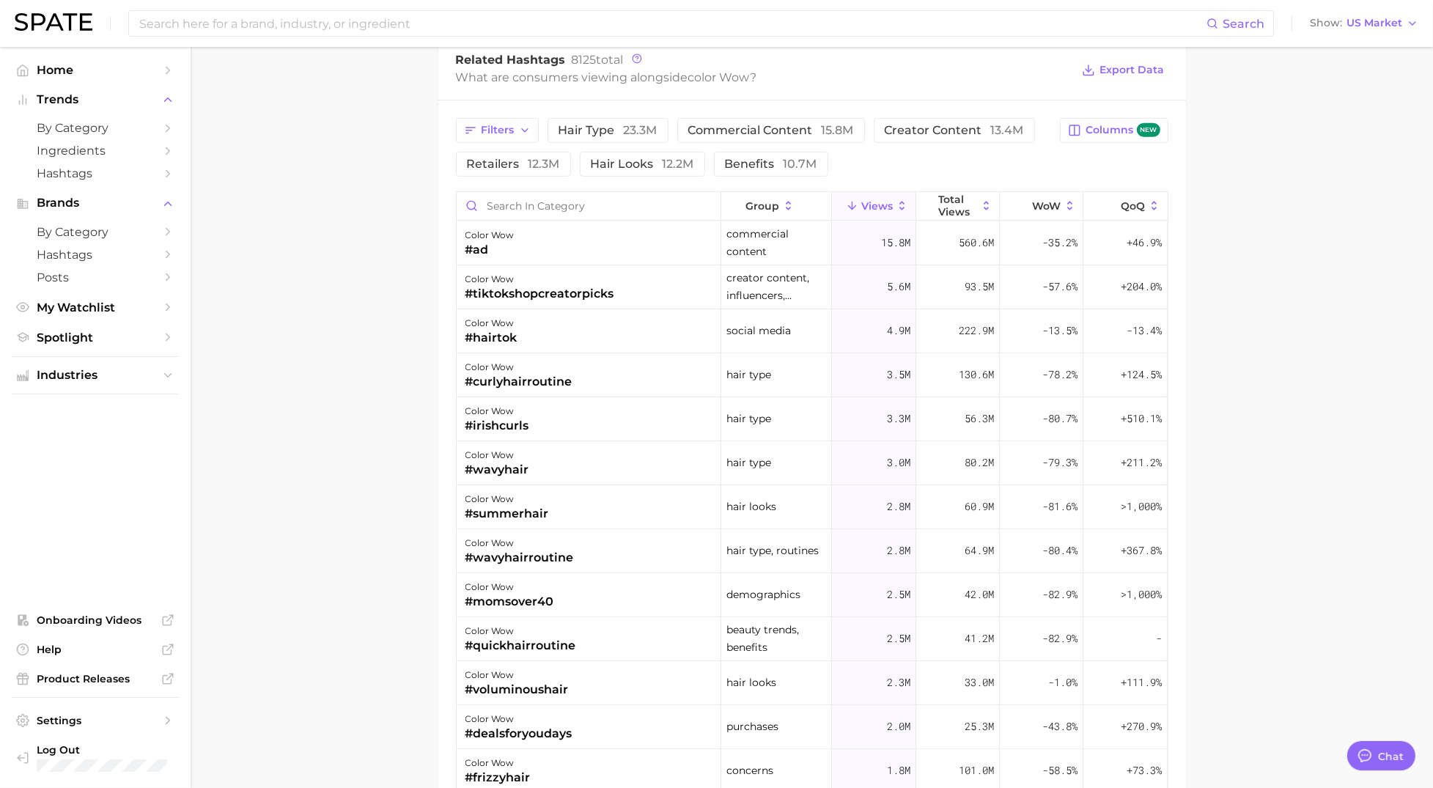
scroll to position [1018, 0]
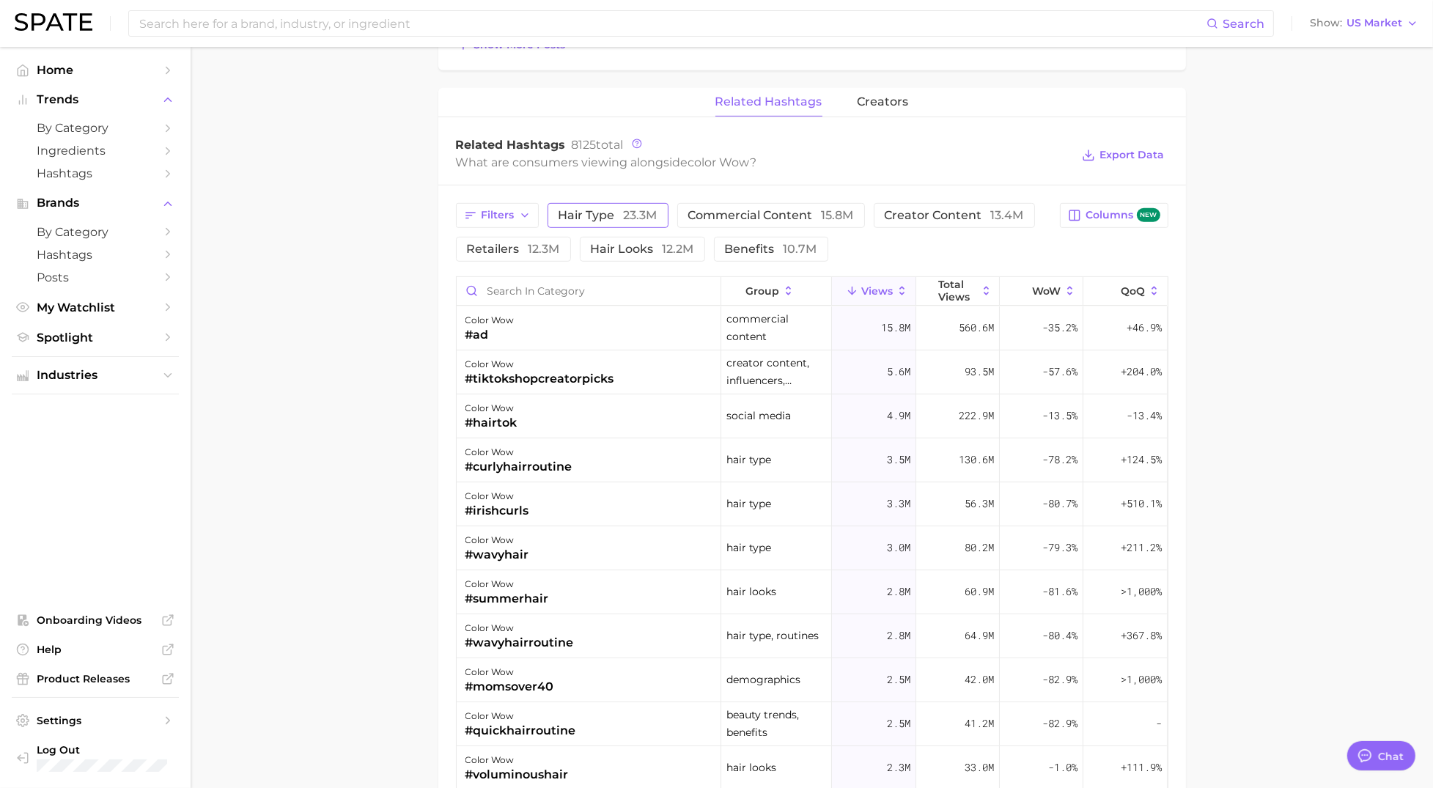
click at [625, 223] on button "hair type 23.3m" at bounding box center [608, 215] width 121 height 25
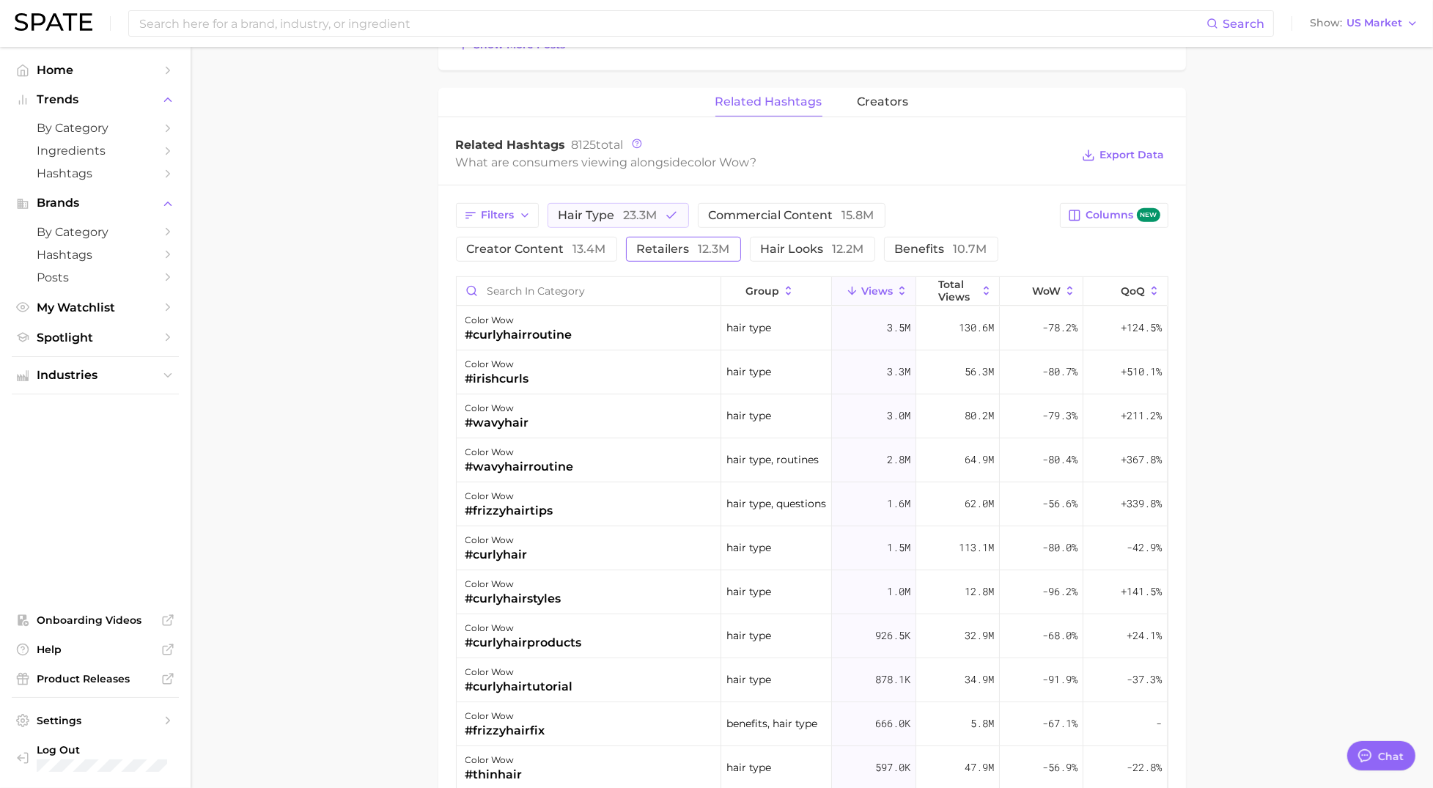
click at [652, 252] on span "retailers 12.3m" at bounding box center [683, 249] width 93 height 12
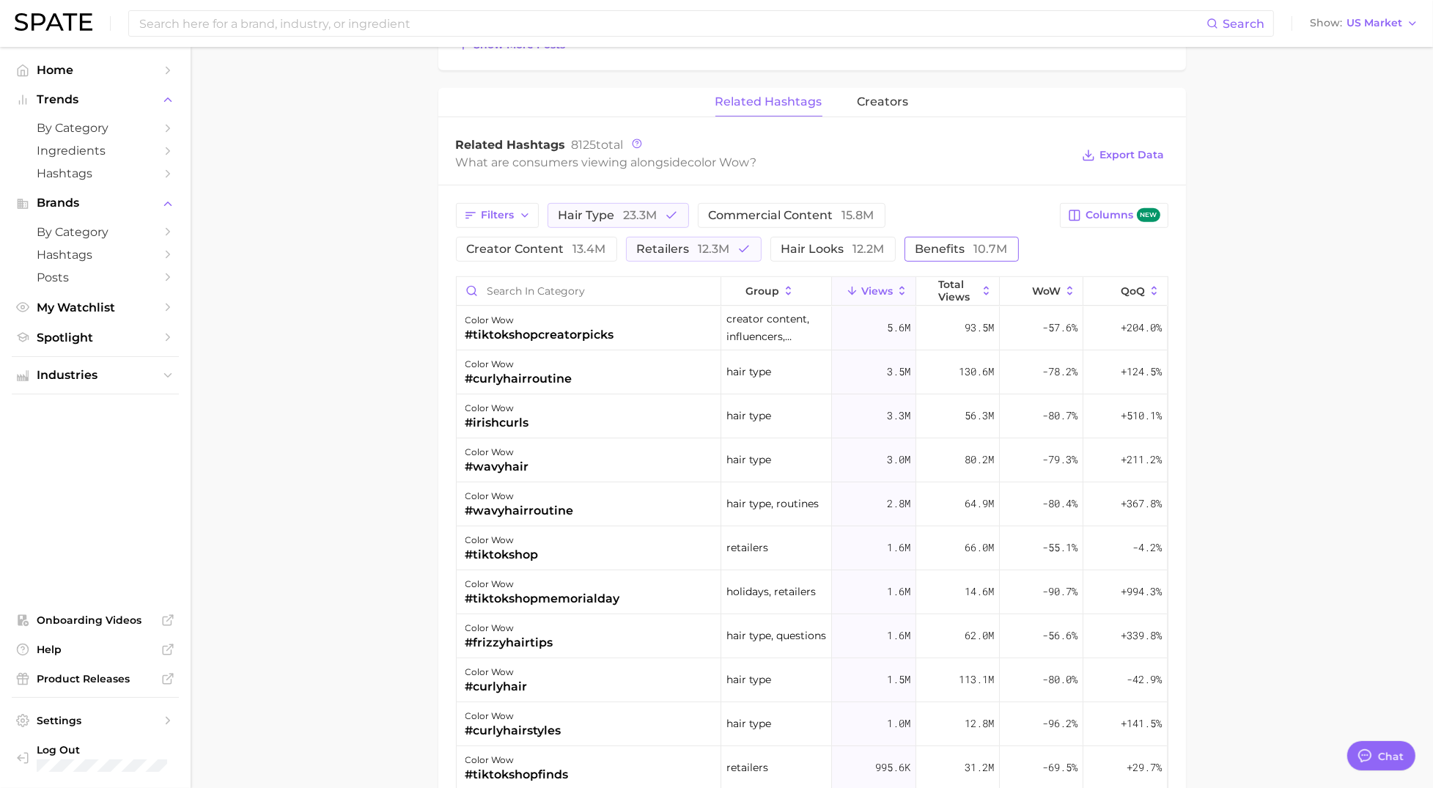
click at [940, 249] on span "benefits 10.7m" at bounding box center [962, 249] width 92 height 12
click at [1248, 199] on main "Overview Google TikTok Instagram Beta brand color wow Add to Watchlist Export D…" at bounding box center [812, 92] width 1243 height 2127
click at [680, 249] on span "retailers 12.3m" at bounding box center [683, 249] width 93 height 12
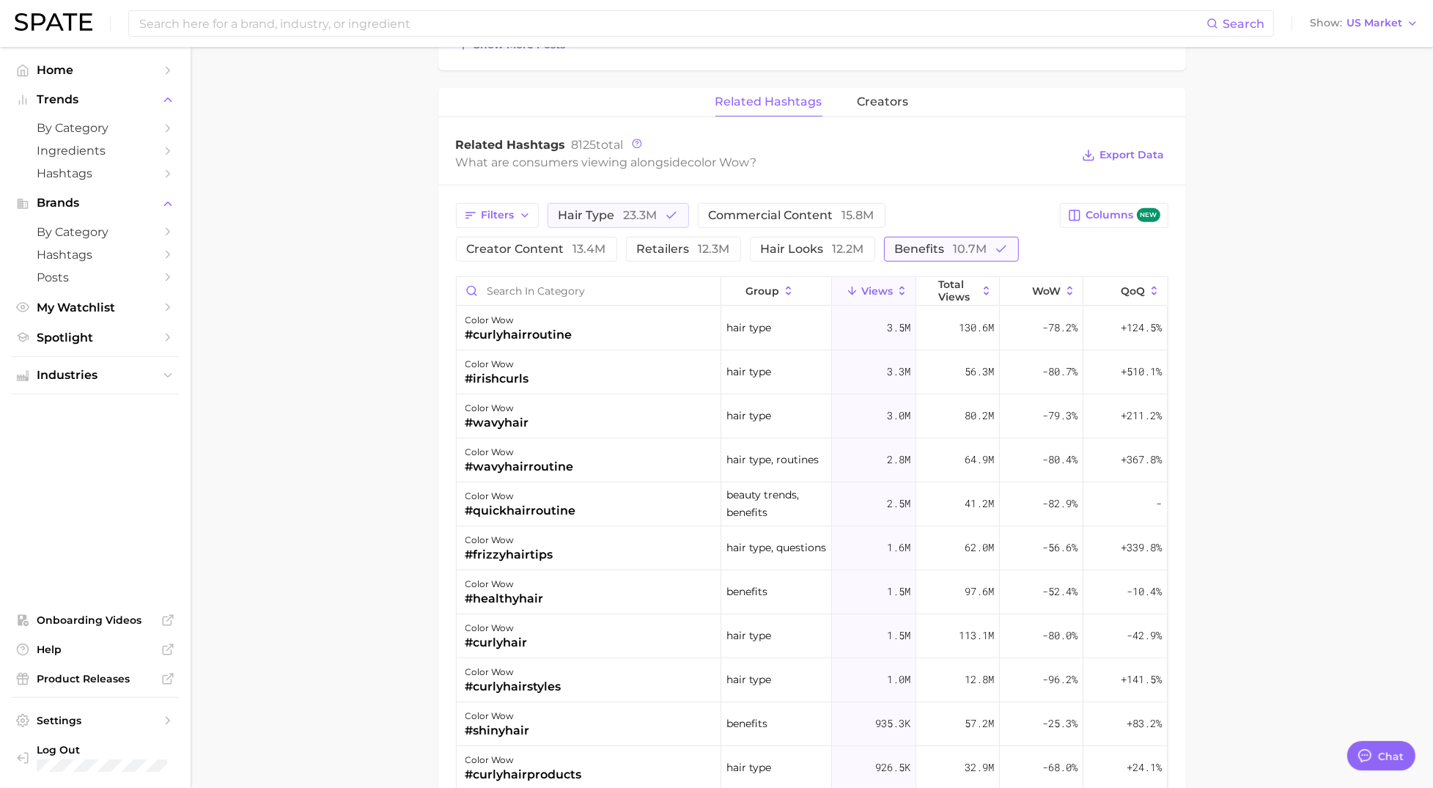
click at [931, 254] on span "benefits 10.7m" at bounding box center [941, 249] width 92 height 12
click at [666, 214] on icon "button" at bounding box center [671, 215] width 13 height 13
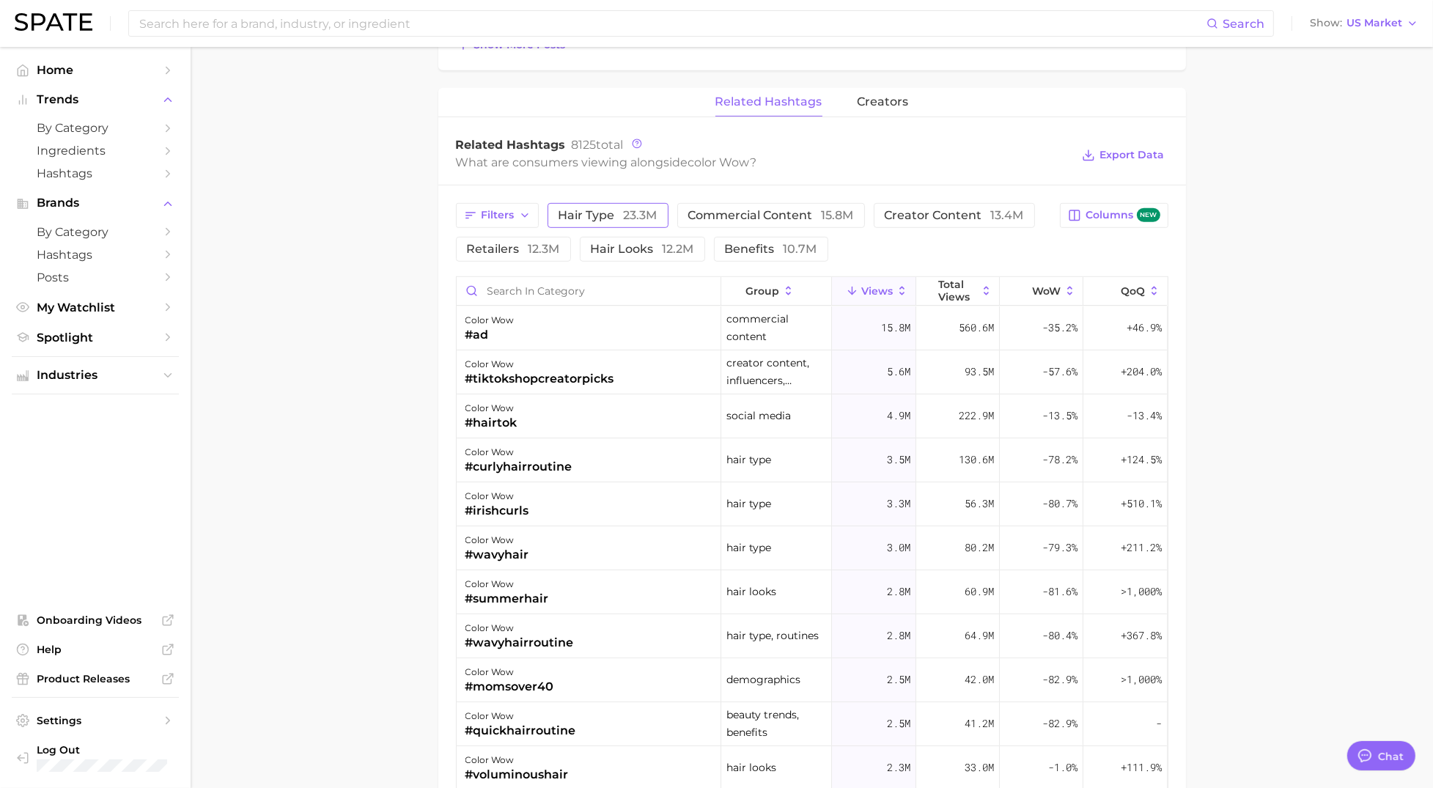
click at [614, 217] on span "hair type 23.3m" at bounding box center [608, 216] width 99 height 12
